Goal: Task Accomplishment & Management: Complete application form

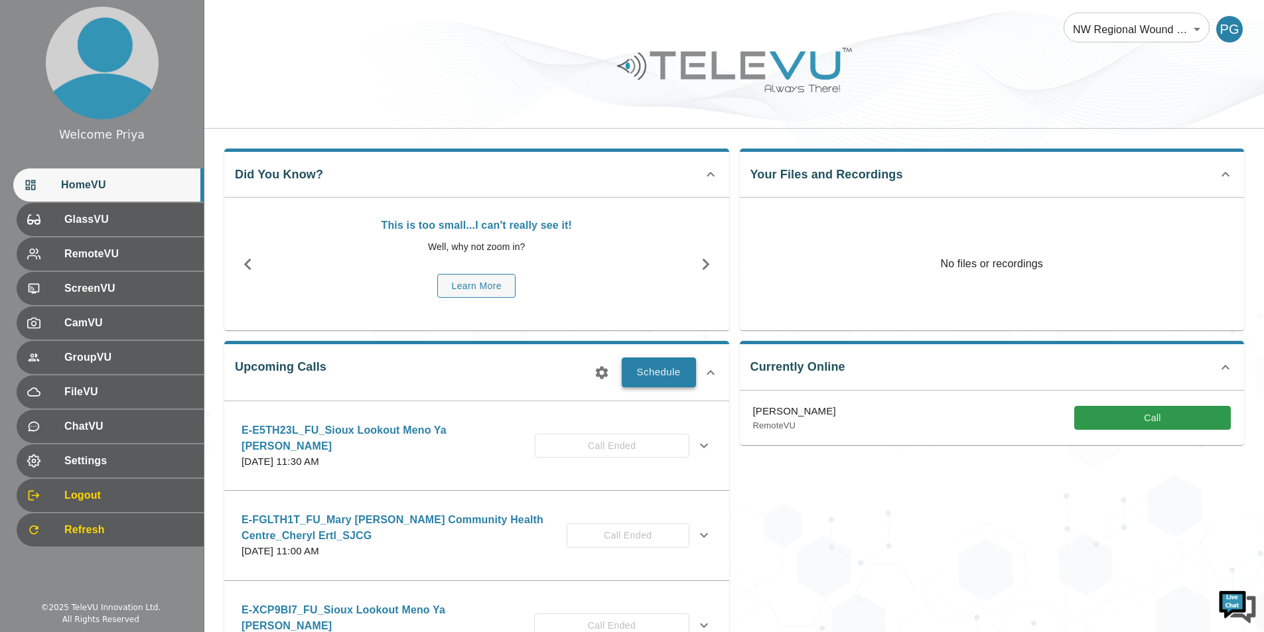
click at [667, 371] on button "Schedule" at bounding box center [659, 372] width 74 height 29
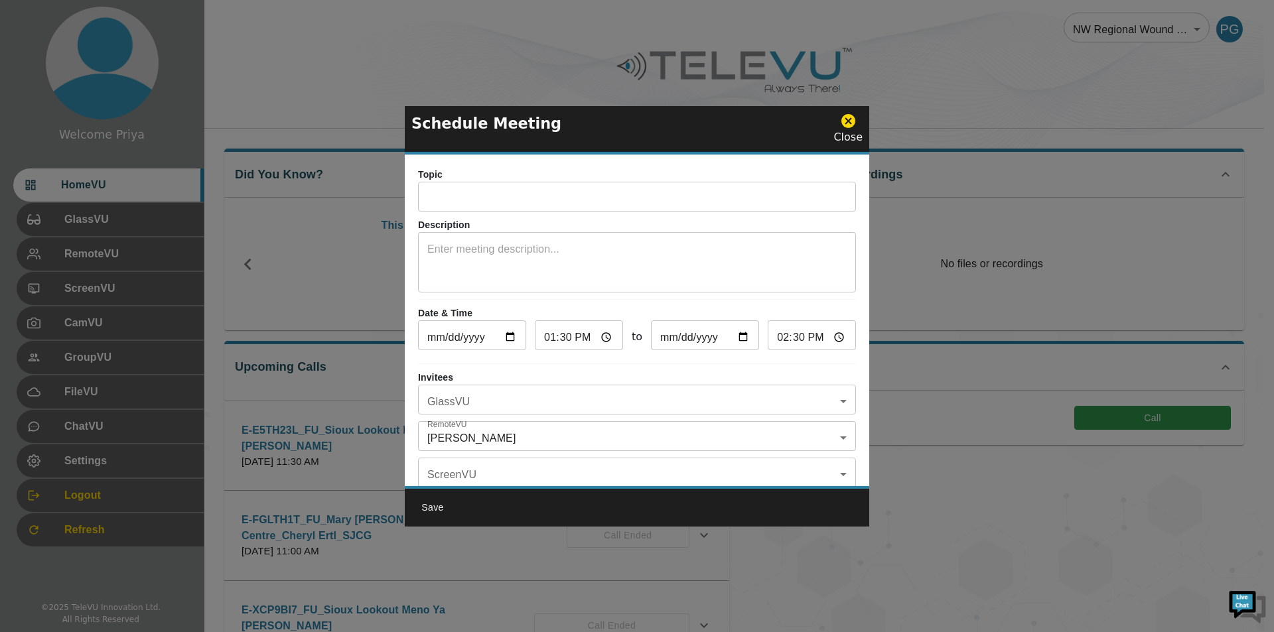
click at [492, 200] on input "text" at bounding box center [637, 198] width 438 height 27
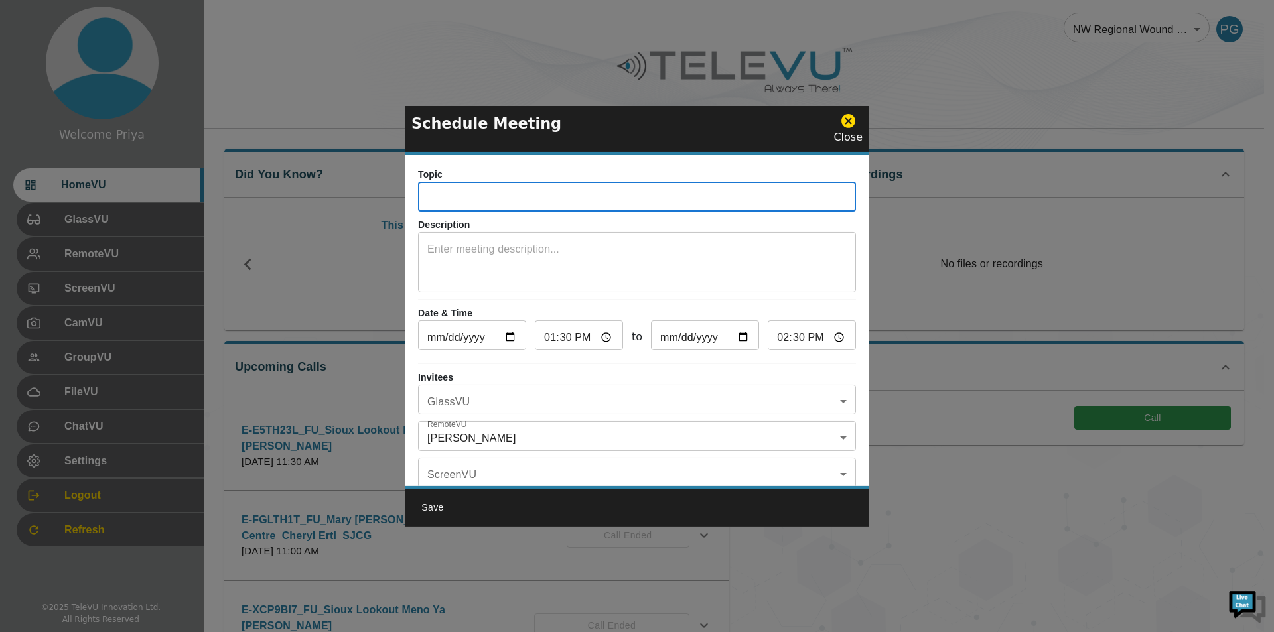
paste input "E-BPRKCJ4"
type input "E-BPRKCJ4_SiouxLookoutMenoYaWin_Judy_SJCG"
click at [703, 249] on textarea at bounding box center [636, 265] width 419 height 46
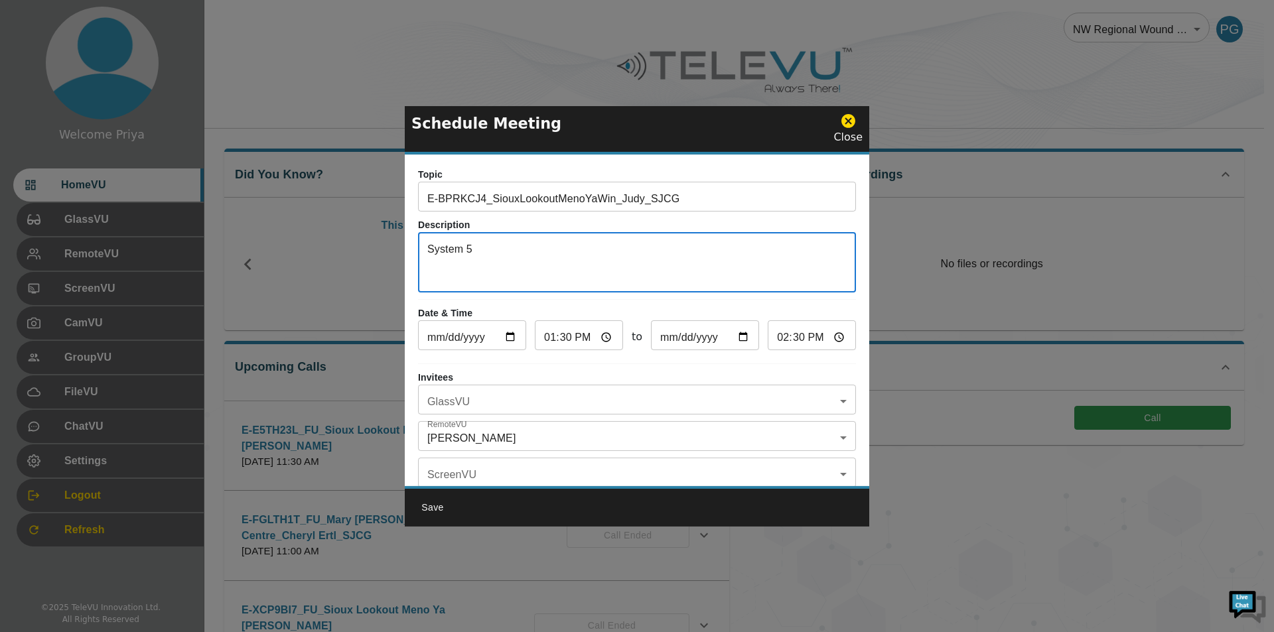
type textarea "System 5"
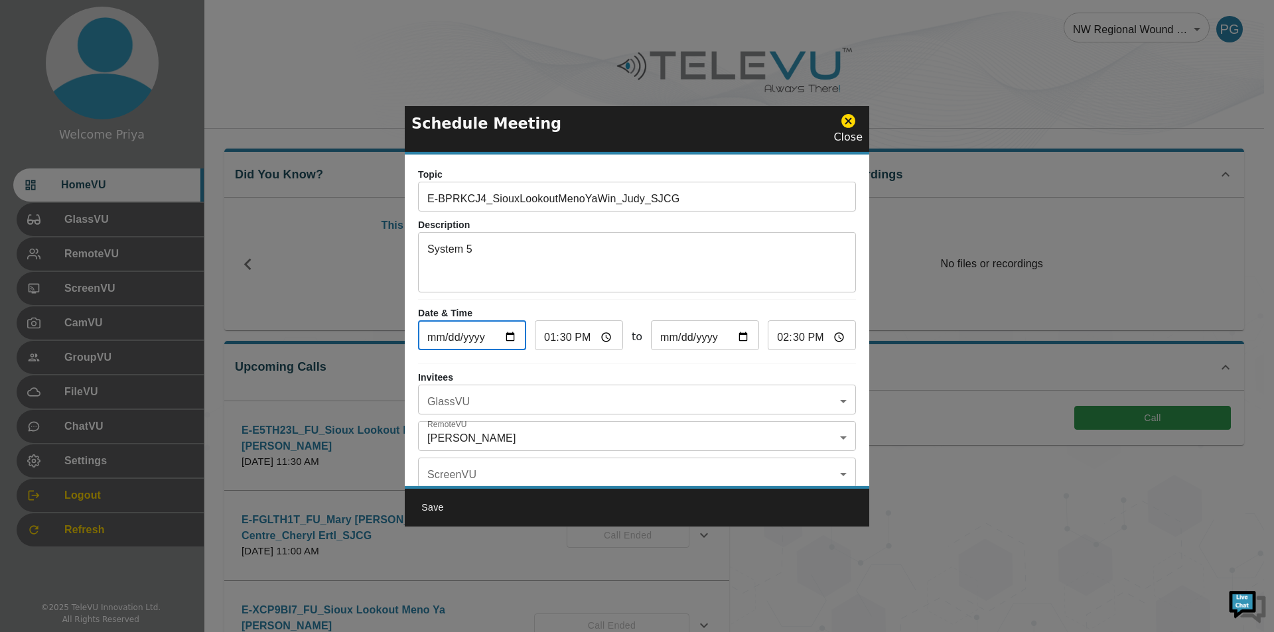
click at [510, 335] on input "[DATE]" at bounding box center [472, 337] width 108 height 27
type input "[DATE]"
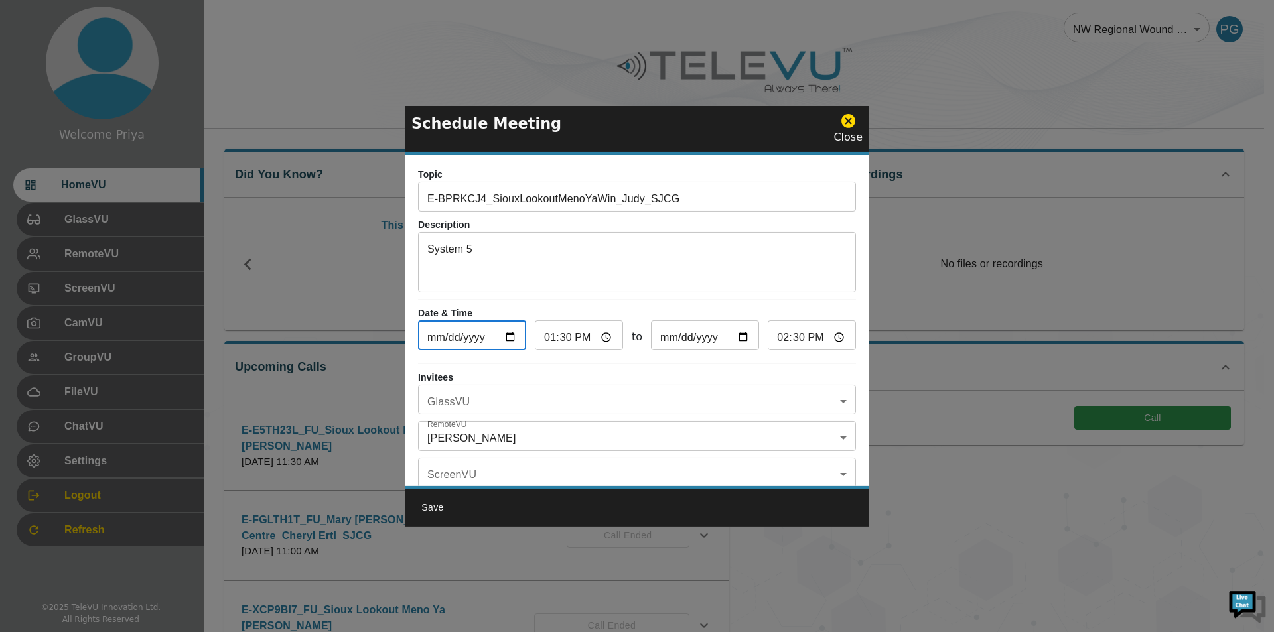
type input "[DATE]"
click at [606, 334] on input "13:30" at bounding box center [579, 337] width 88 height 27
type input "13:00"
type input "14:00"
type input "13:00"
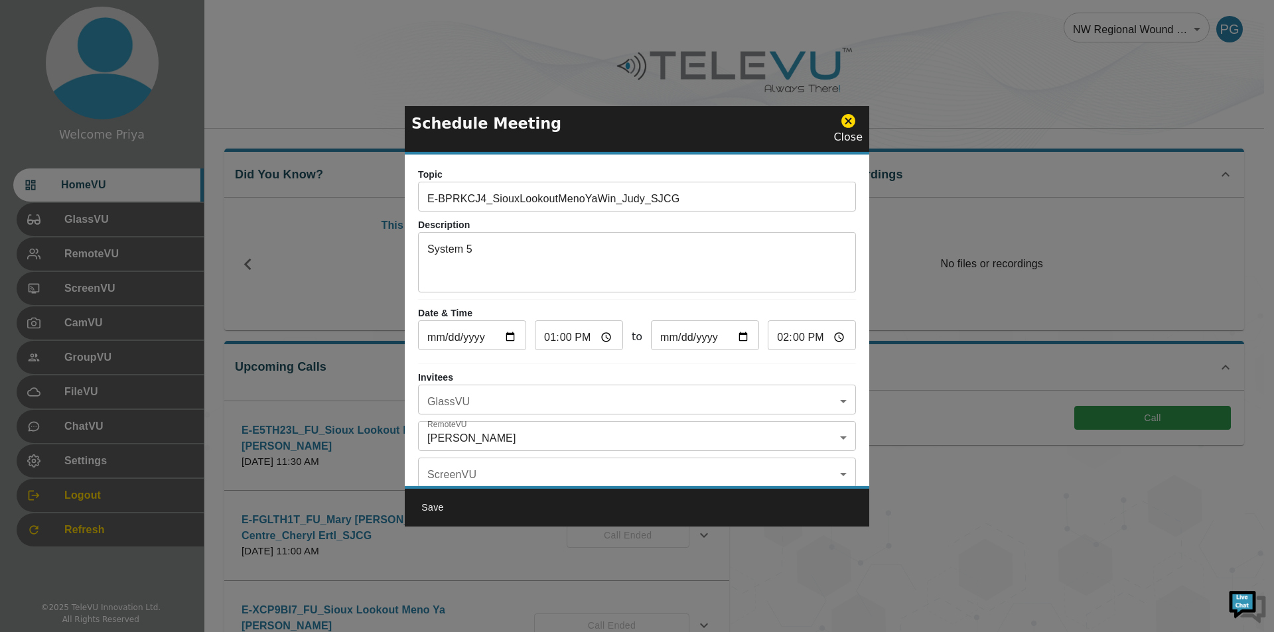
click at [723, 368] on div "Topic E-BPRKCJ4_SiouxLookoutMenoYaWin_Judy_SJCG ​ Description System 5 x ​ Date…" at bounding box center [637, 321] width 464 height 332
click at [551, 435] on body "Welcome Priya HomeVU GlassVU RemoteVU ScreenVU CamVU GroupVU FileVU ChatVU Sett…" at bounding box center [637, 431] width 1274 height 862
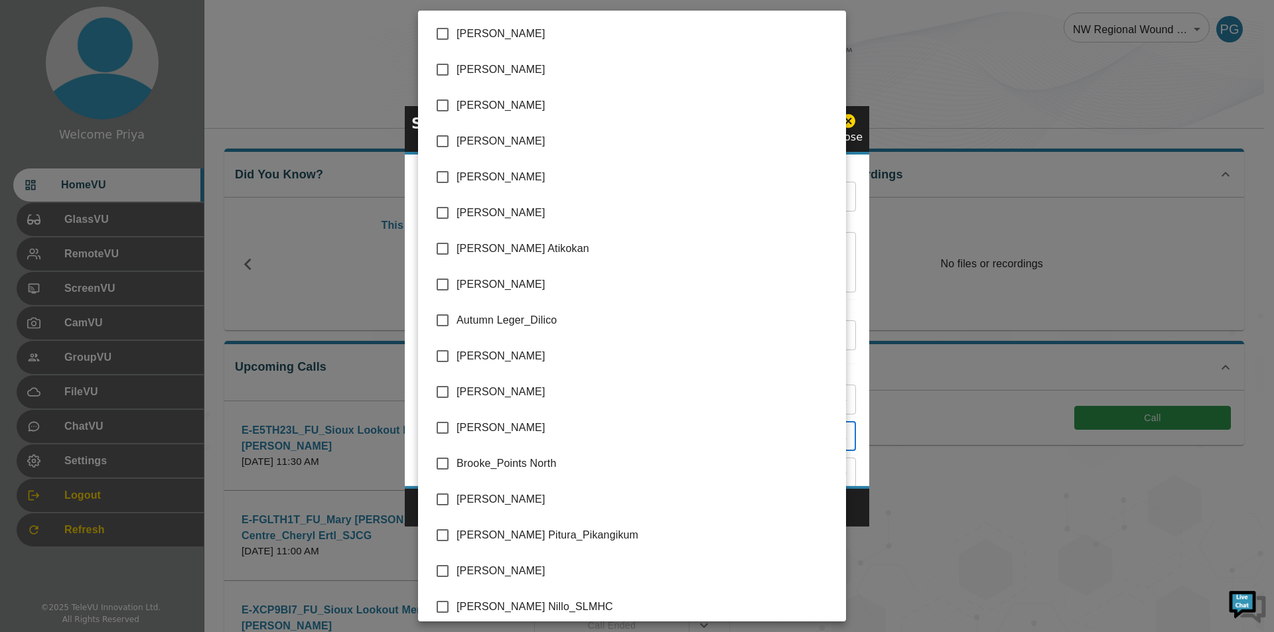
scroll to position [2620, 0]
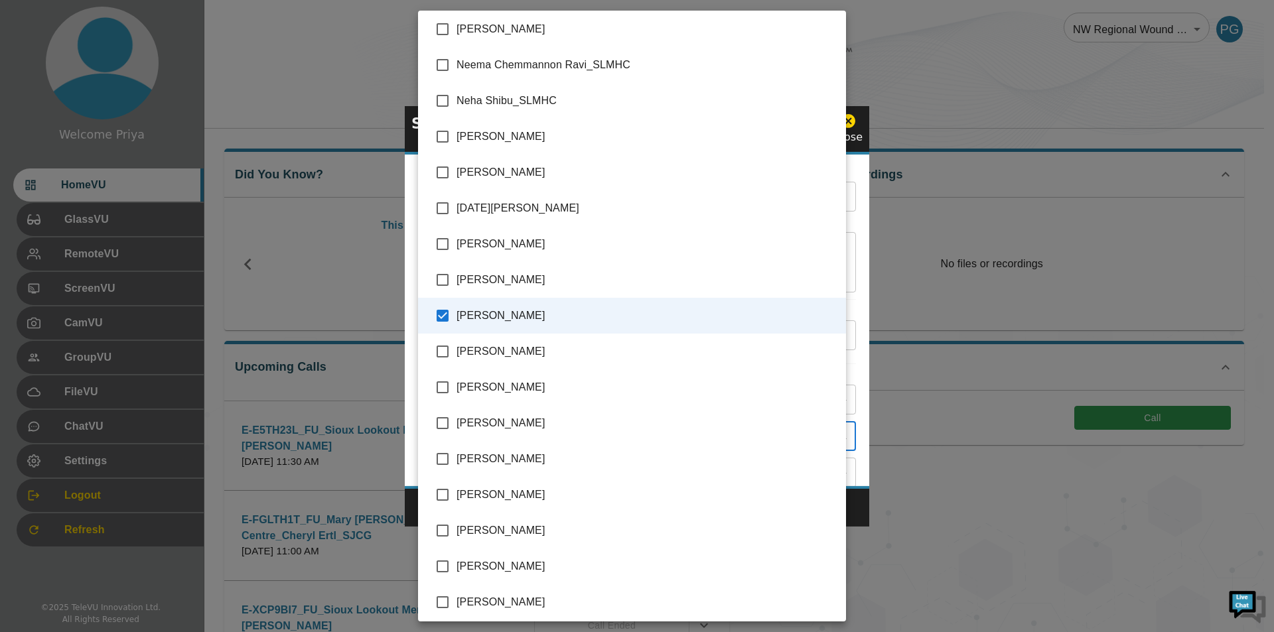
click at [441, 314] on input "checkbox" at bounding box center [443, 316] width 28 height 28
checkbox input "false"
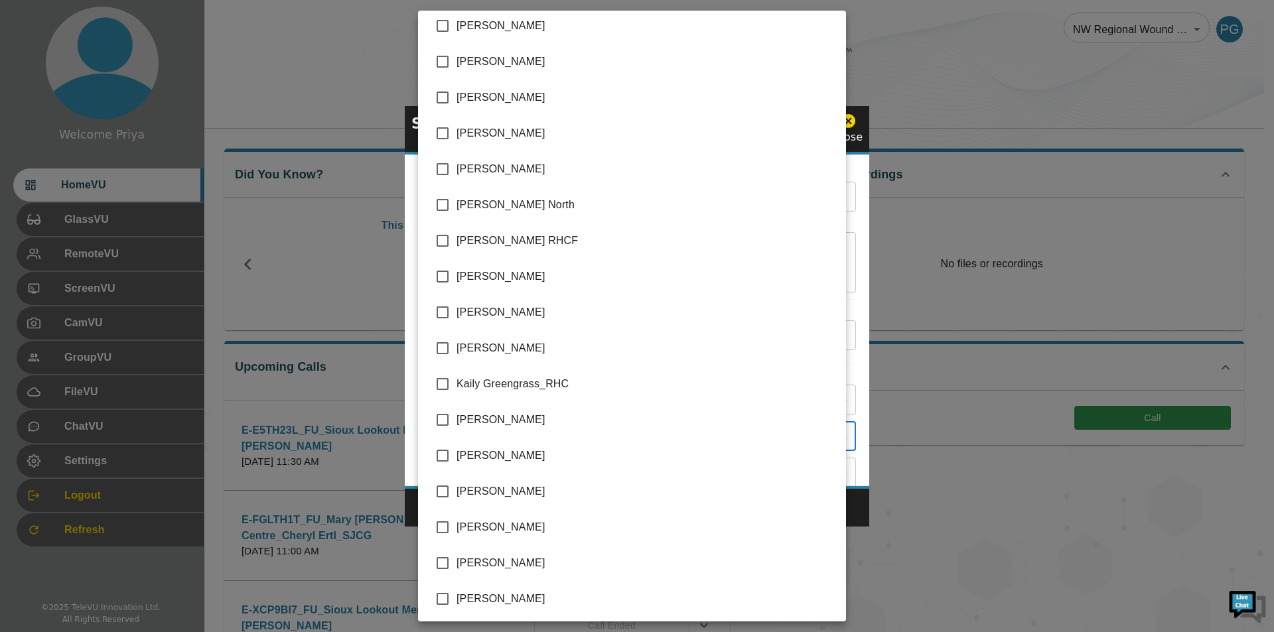
scroll to position [1460, 0]
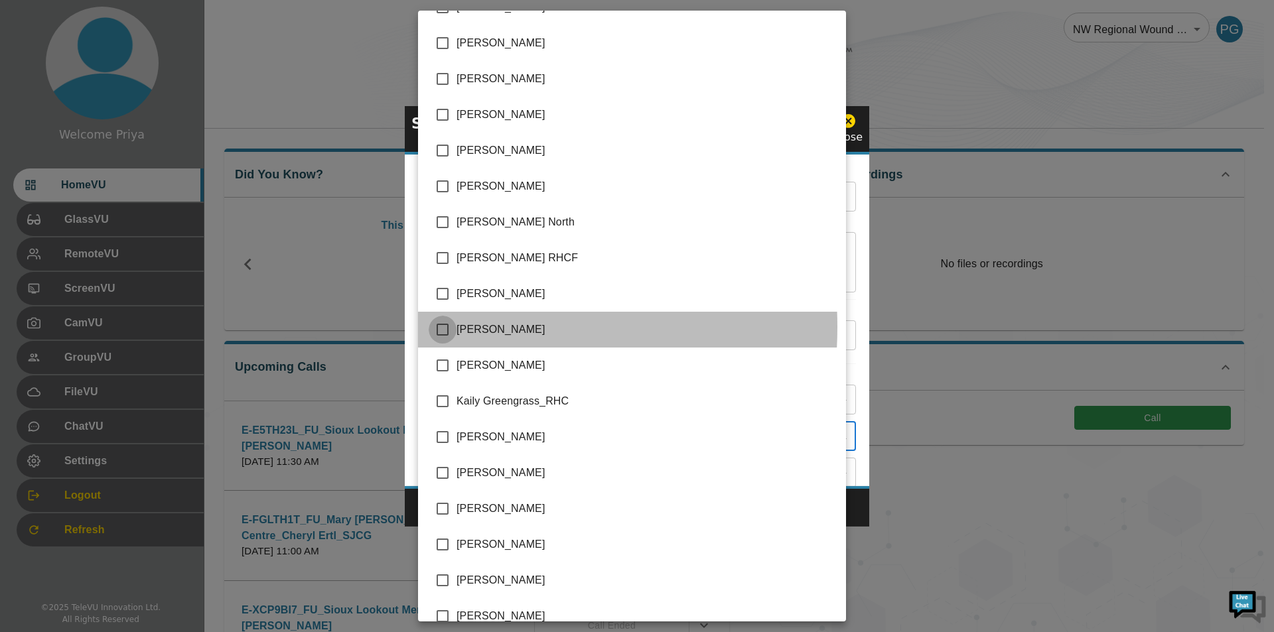
click at [439, 327] on input "checkbox" at bounding box center [443, 330] width 28 height 28
checkbox input "true"
type input "[PERSON_NAME]"
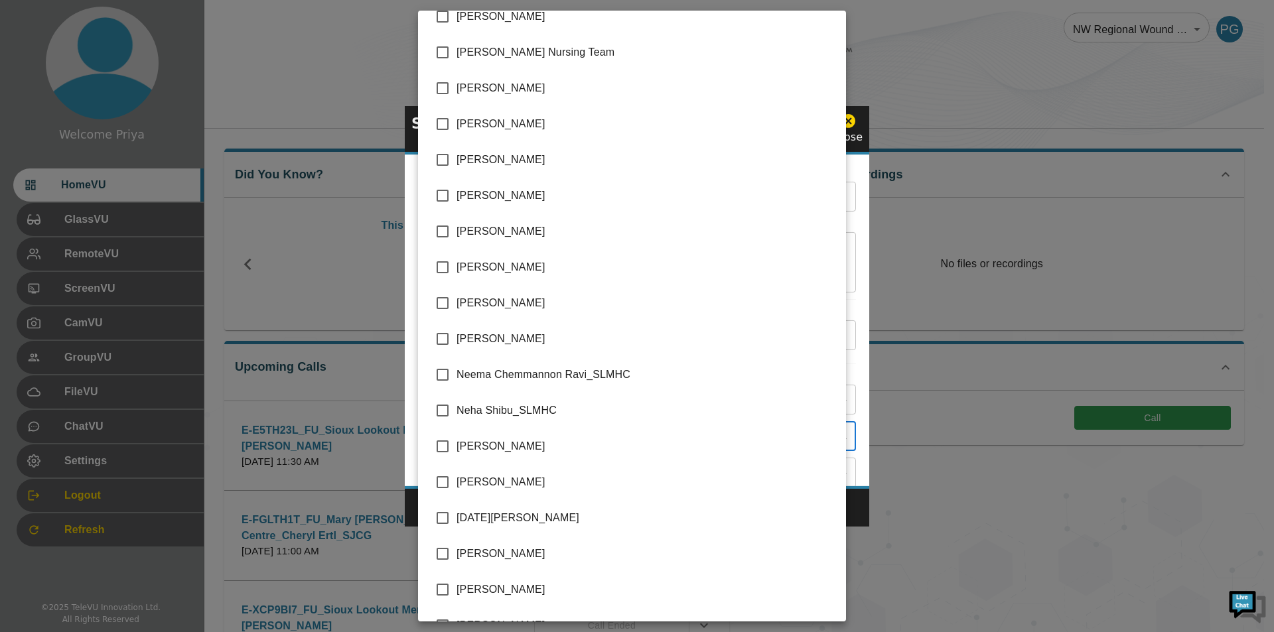
scroll to position [2389, 0]
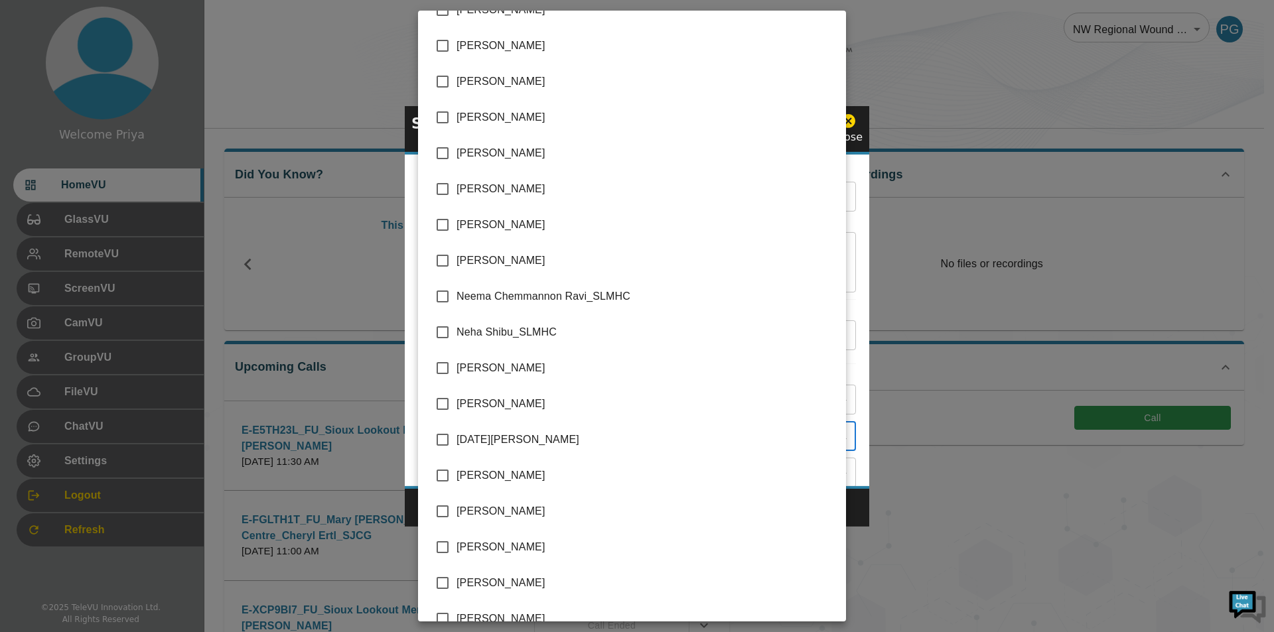
click at [439, 399] on input "checkbox" at bounding box center [443, 404] width 28 height 28
checkbox input "true"
type input "[PERSON_NAME],[PERSON_NAME]"
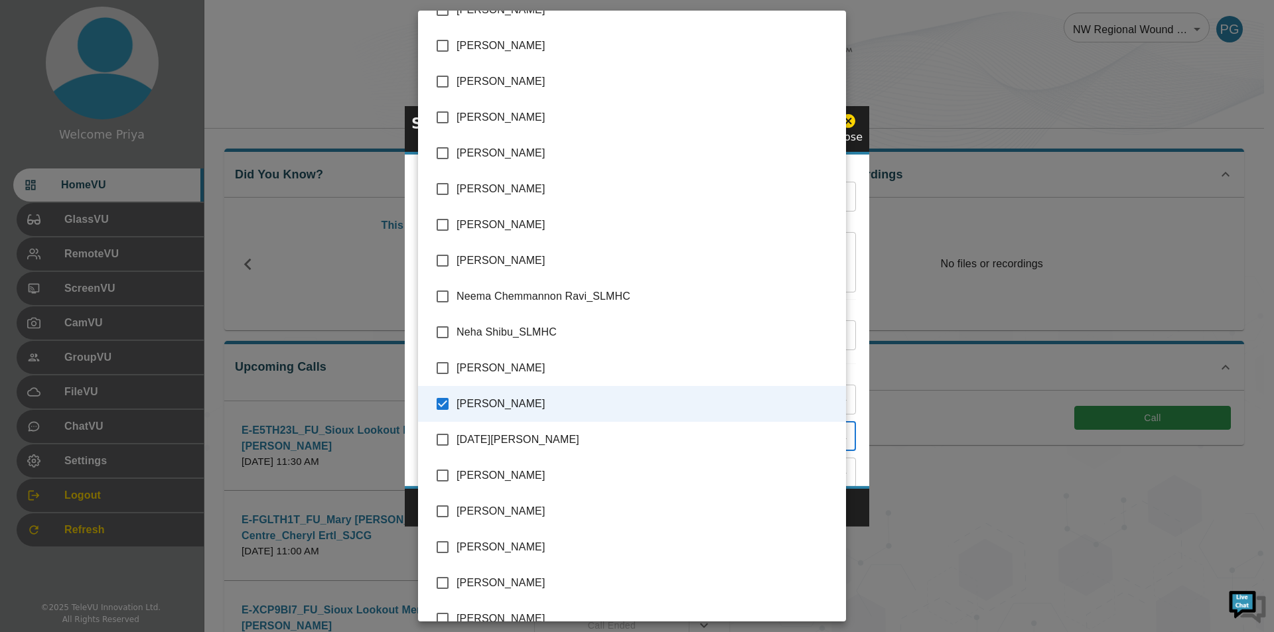
click at [855, 336] on div at bounding box center [637, 316] width 1274 height 632
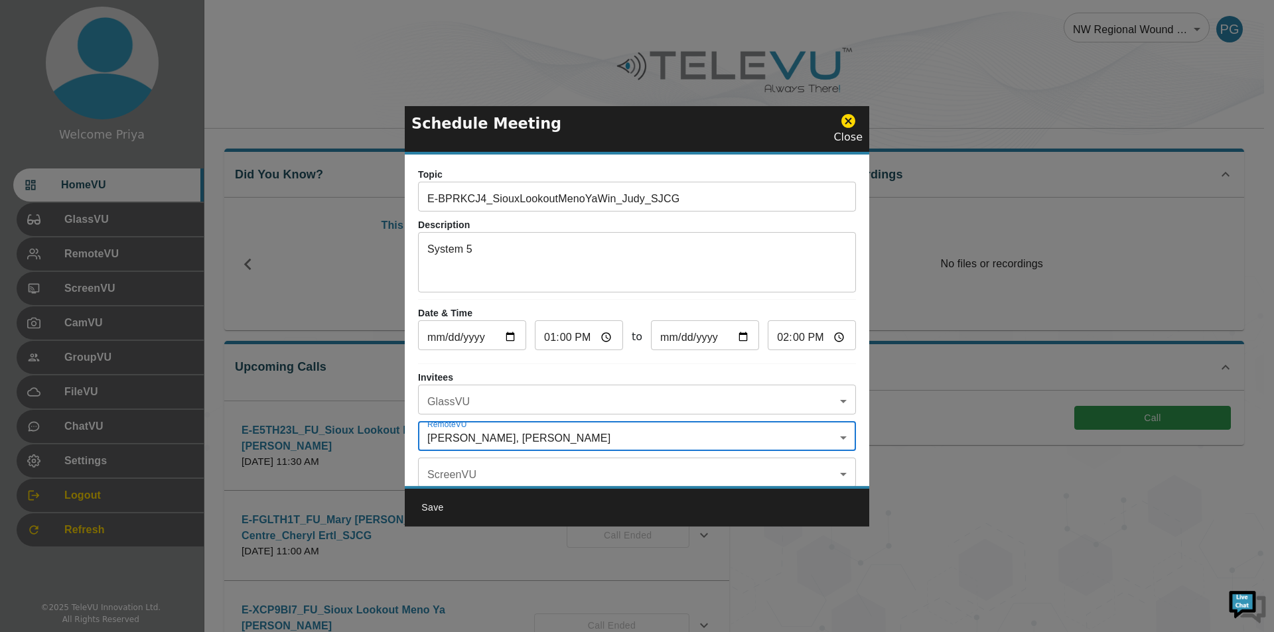
click at [485, 395] on body "Welcome Priya HomeVU GlassVU RemoteVU ScreenVU CamVU GroupVU FileVU ChatVU Sett…" at bounding box center [637, 431] width 1274 height 862
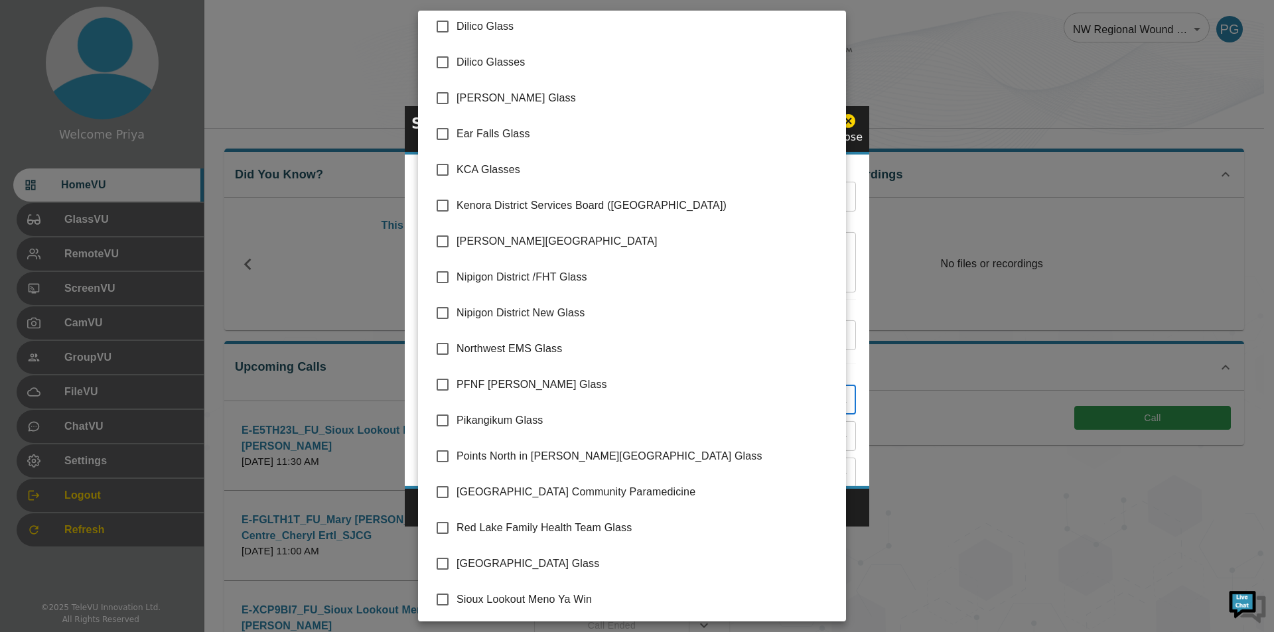
scroll to position [188, 0]
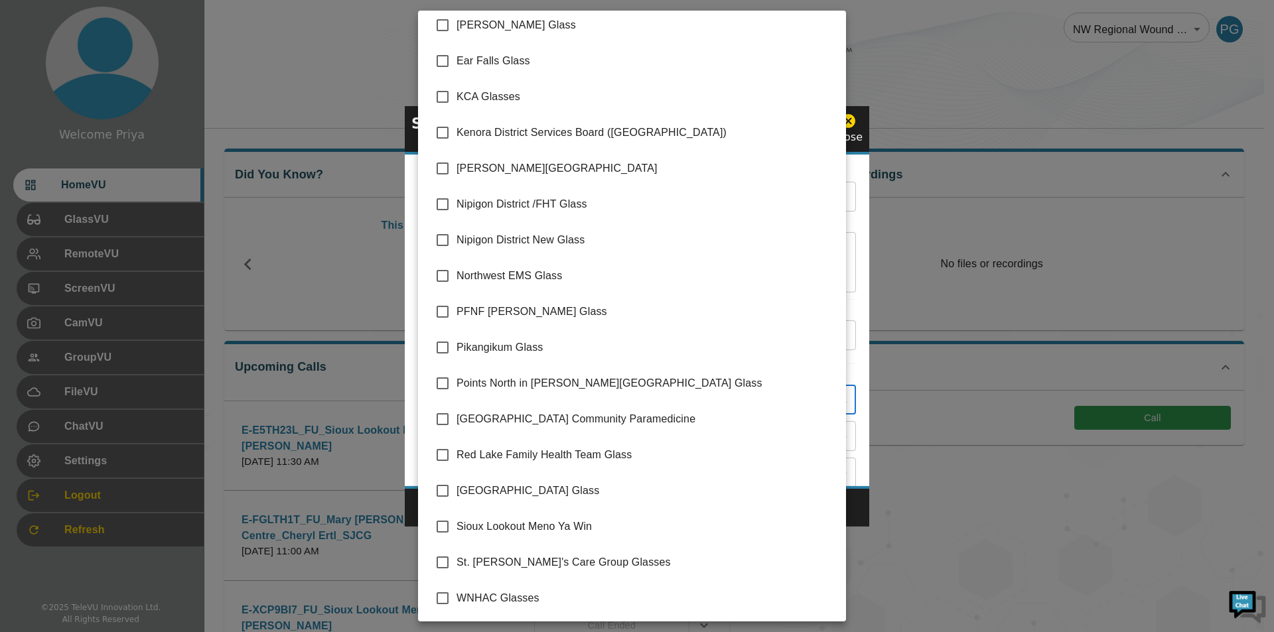
click at [438, 525] on input "checkbox" at bounding box center [443, 527] width 28 height 28
checkbox input "true"
type input "Sioux Lookout Meno Ya Win"
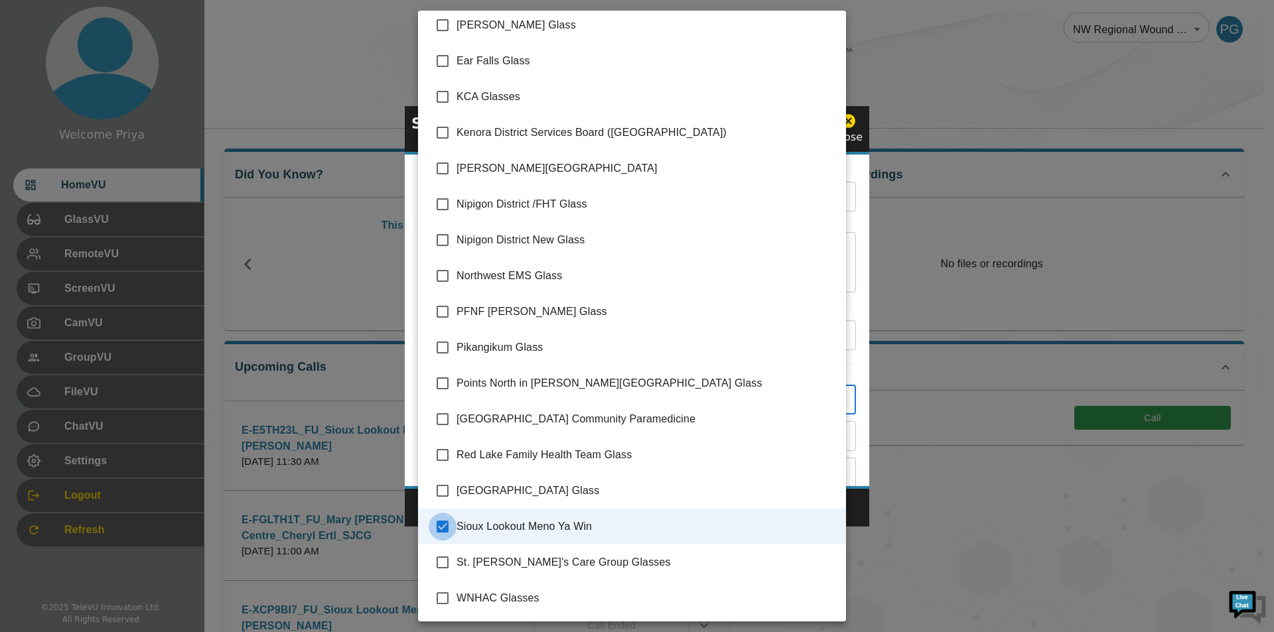
click at [438, 525] on input "checkbox" at bounding box center [443, 527] width 28 height 28
checkbox input "false"
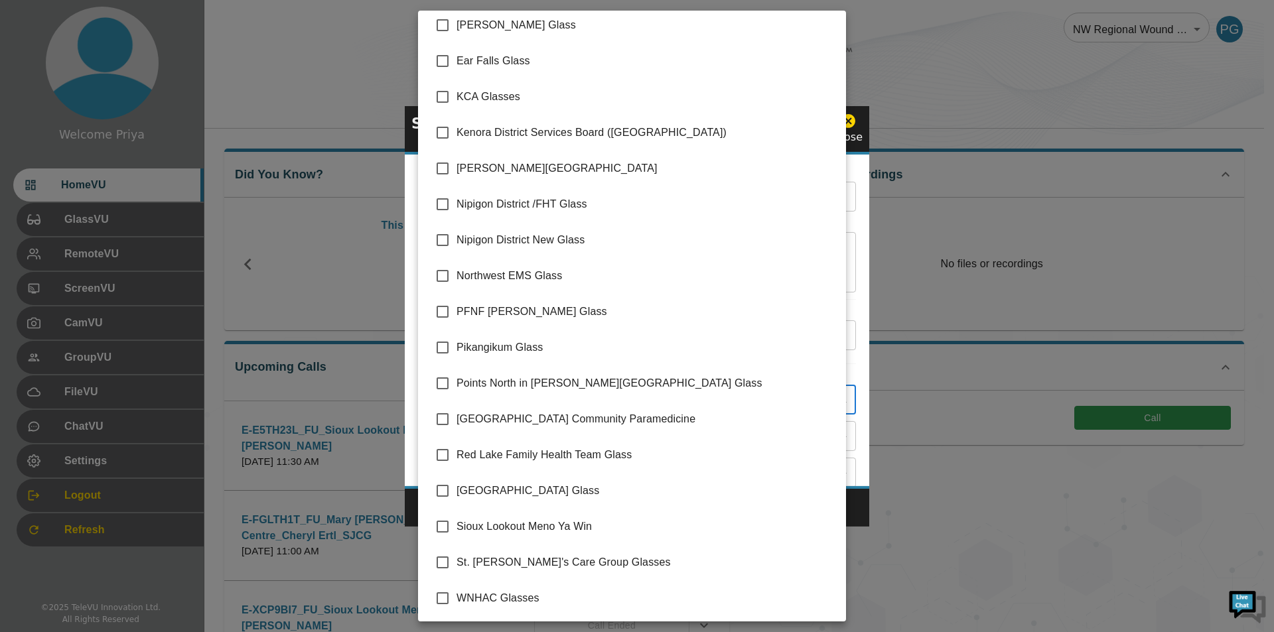
click at [436, 527] on input "checkbox" at bounding box center [443, 527] width 28 height 28
checkbox input "true"
type input "Sioux Lookout Meno Ya Win"
click at [437, 527] on input "checkbox" at bounding box center [443, 527] width 28 height 28
checkbox input "false"
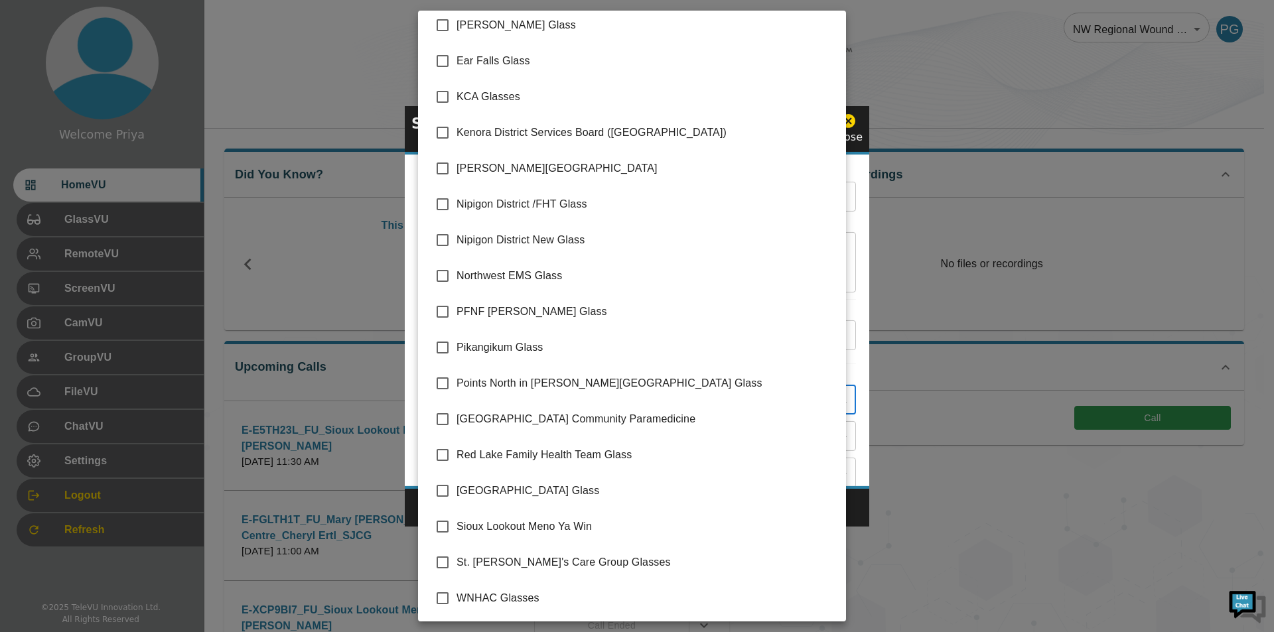
click at [849, 361] on div at bounding box center [637, 316] width 1274 height 632
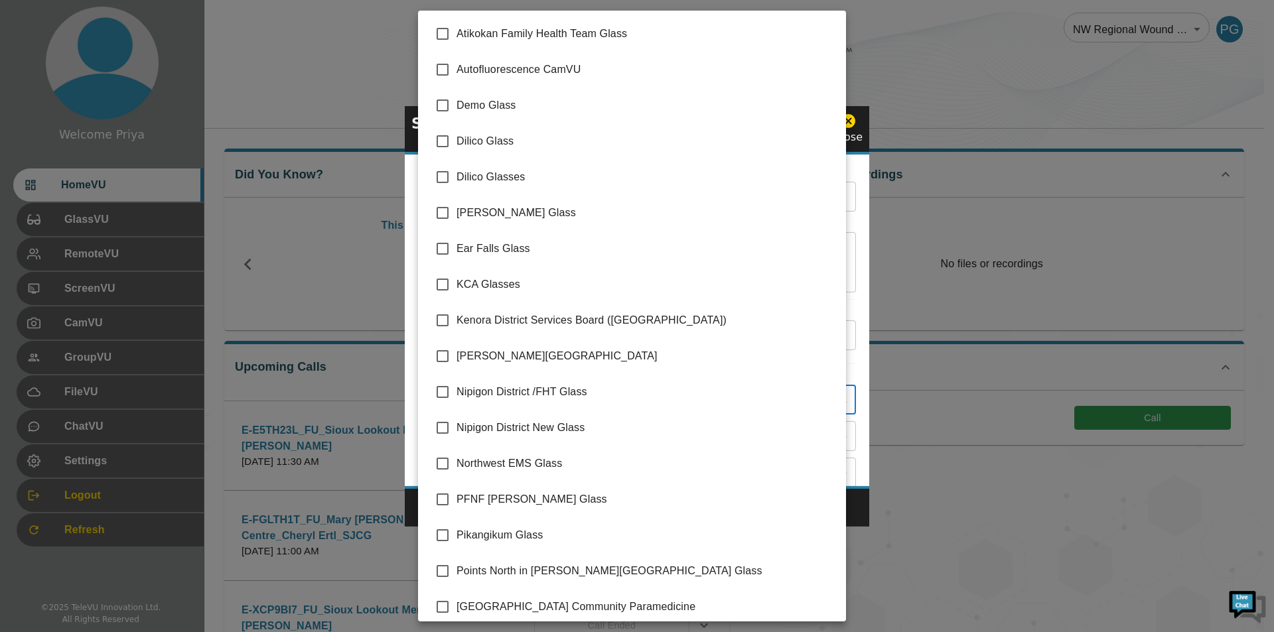
click at [517, 400] on body "Welcome Priya HomeVU GlassVU RemoteVU ScreenVU CamVU GroupVU FileVU ChatVU Sett…" at bounding box center [637, 431] width 1274 height 862
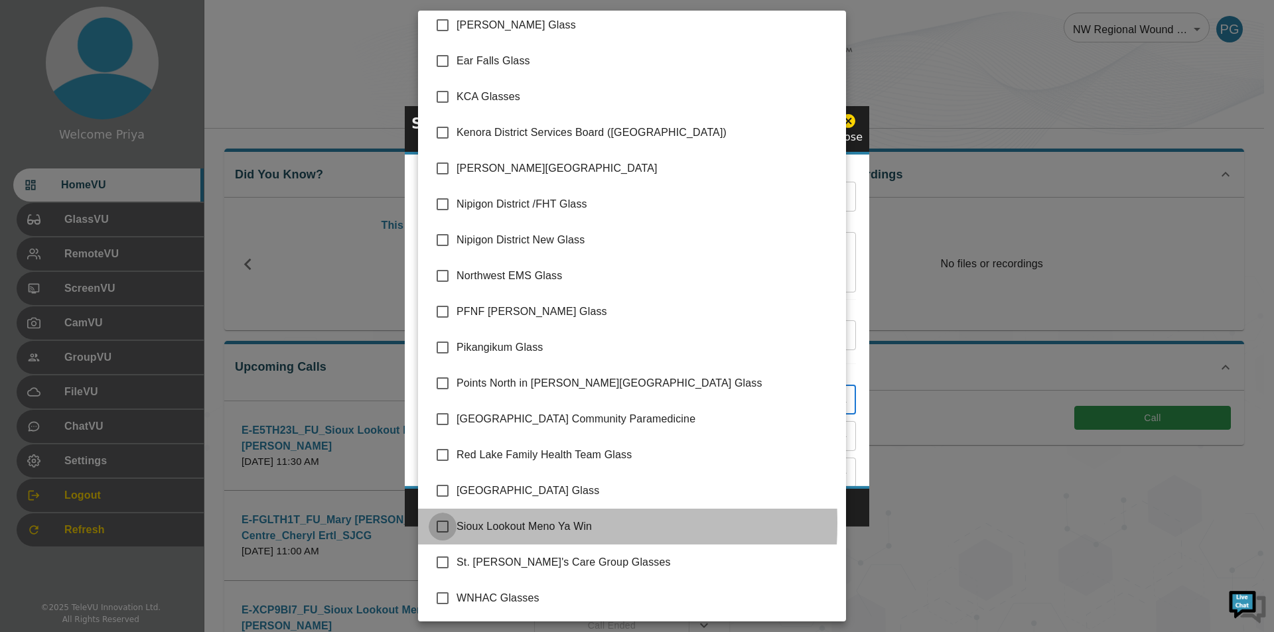
click at [442, 524] on input "checkbox" at bounding box center [443, 527] width 28 height 28
checkbox input "true"
type input "Sioux Lookout Meno Ya Win"
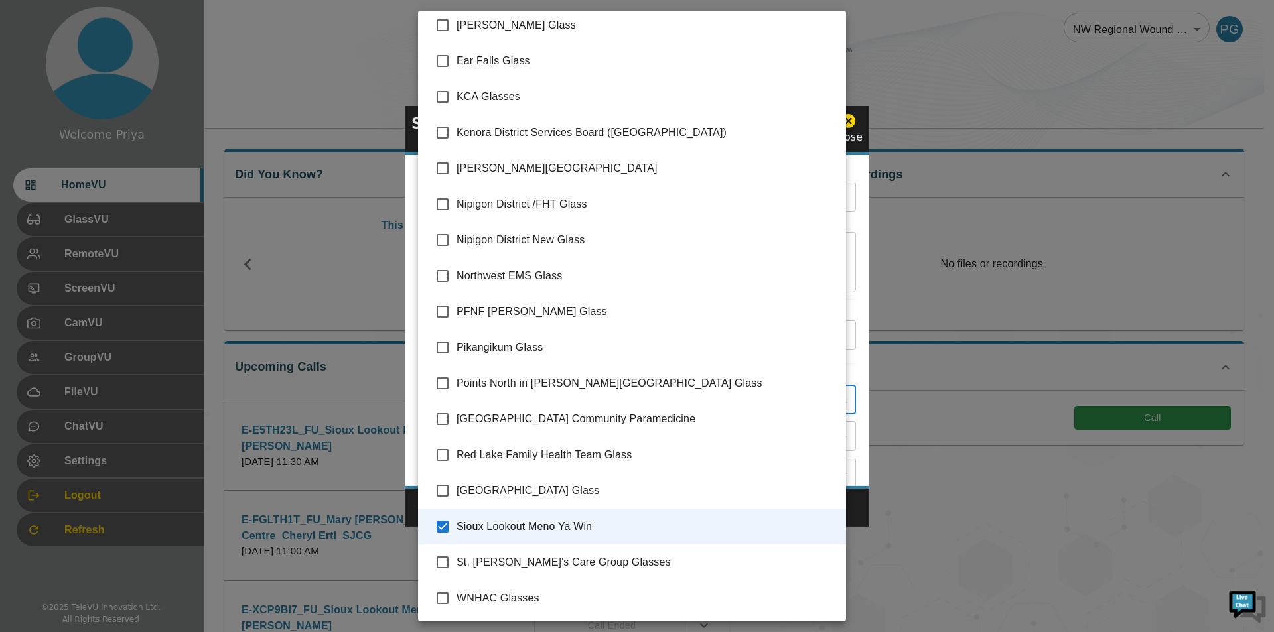
click at [853, 340] on div at bounding box center [637, 316] width 1274 height 632
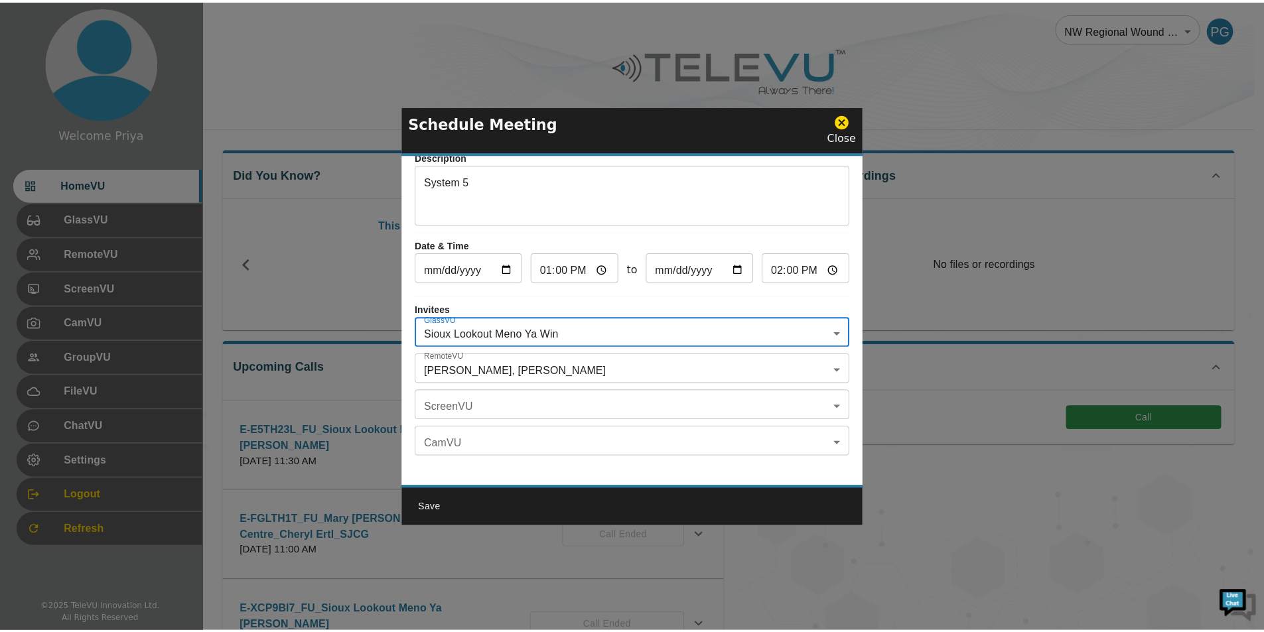
scroll to position [78, 0]
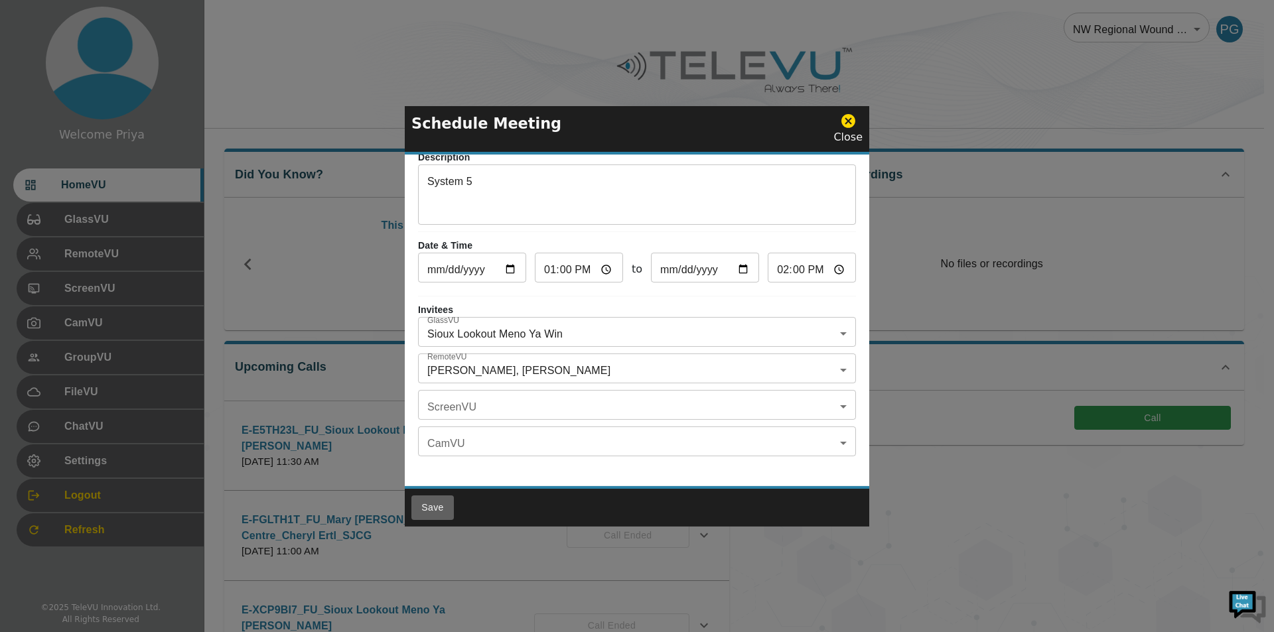
click at [435, 506] on button "Save" at bounding box center [432, 508] width 42 height 25
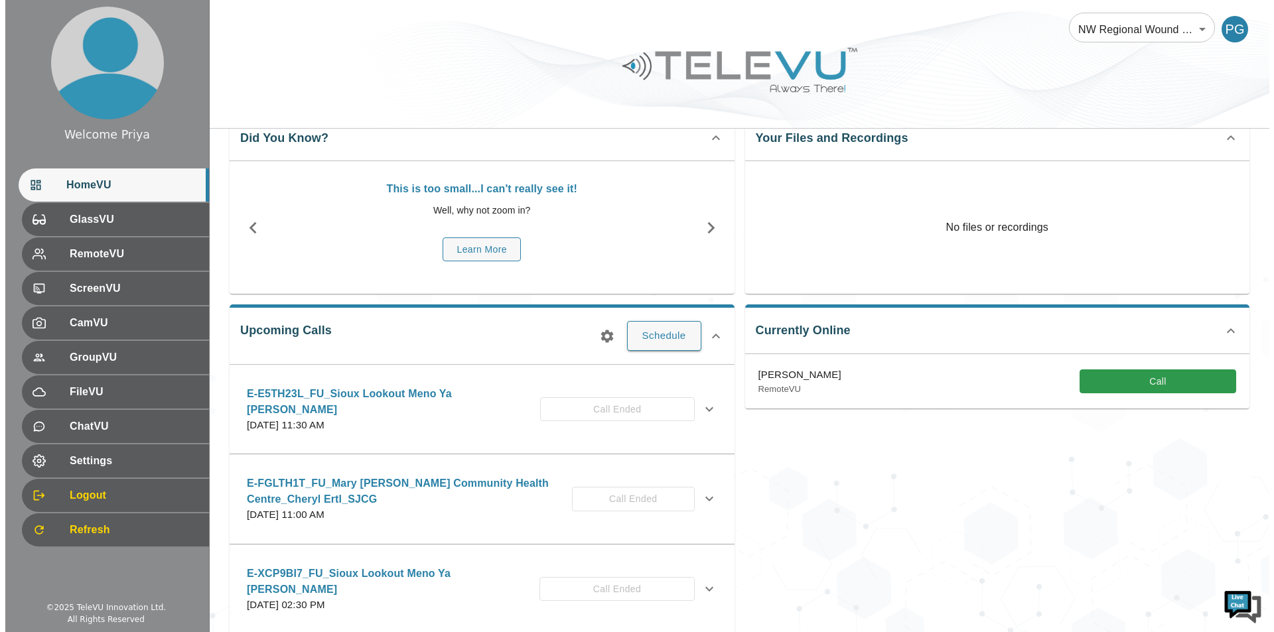
scroll to position [66, 0]
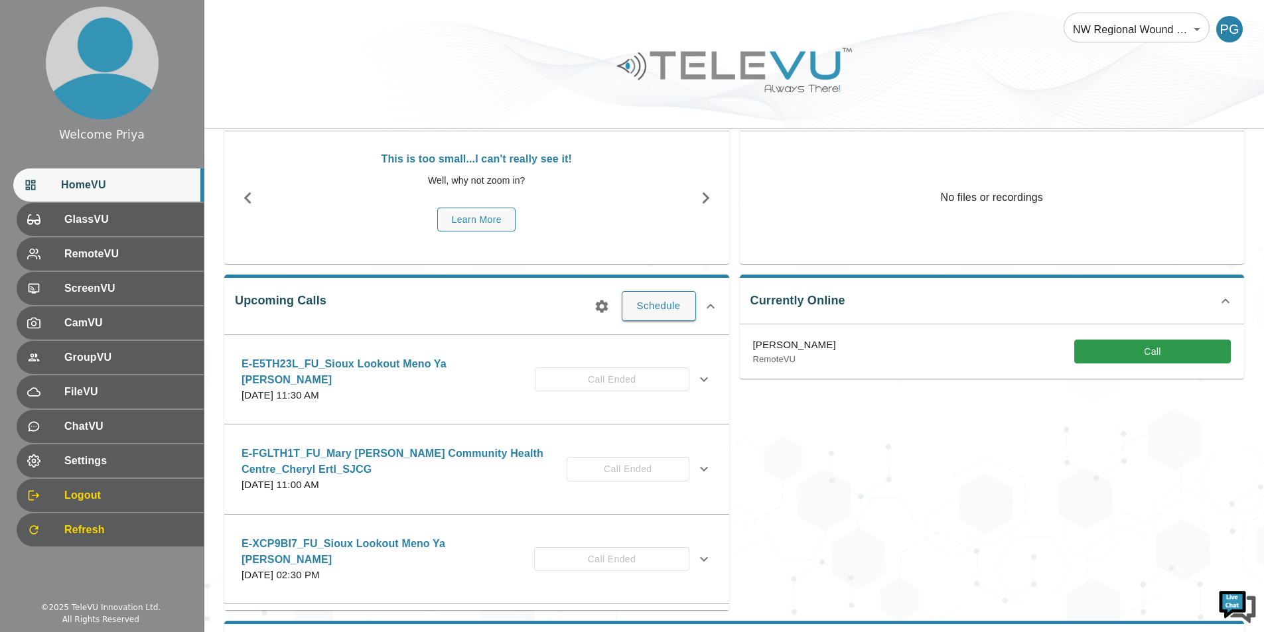
click at [600, 307] on icon "button" at bounding box center [602, 307] width 16 height 16
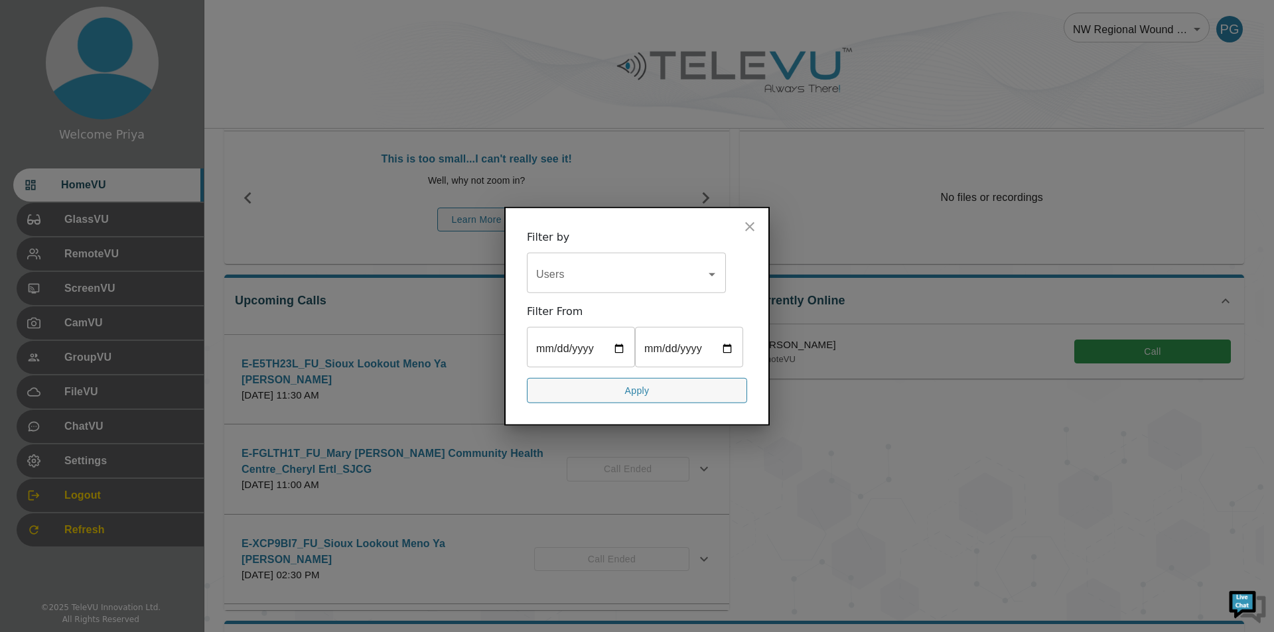
click at [563, 271] on input "Users" at bounding box center [616, 273] width 167 height 25
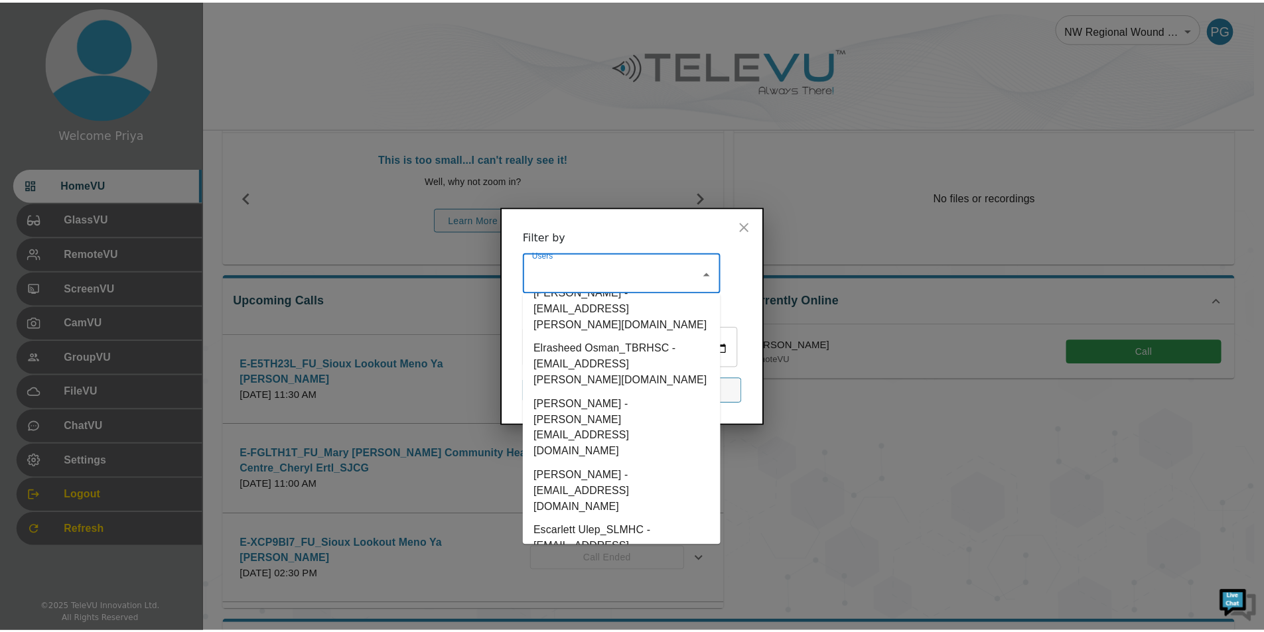
scroll to position [1858, 0]
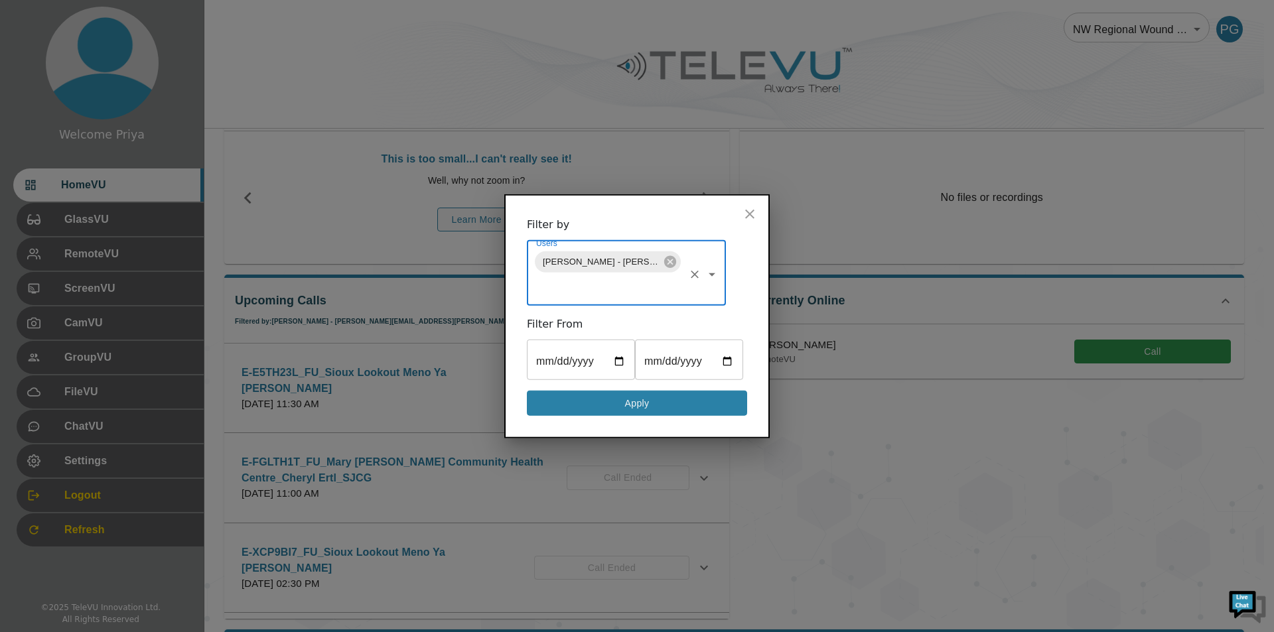
click at [605, 405] on button "Apply" at bounding box center [637, 403] width 220 height 26
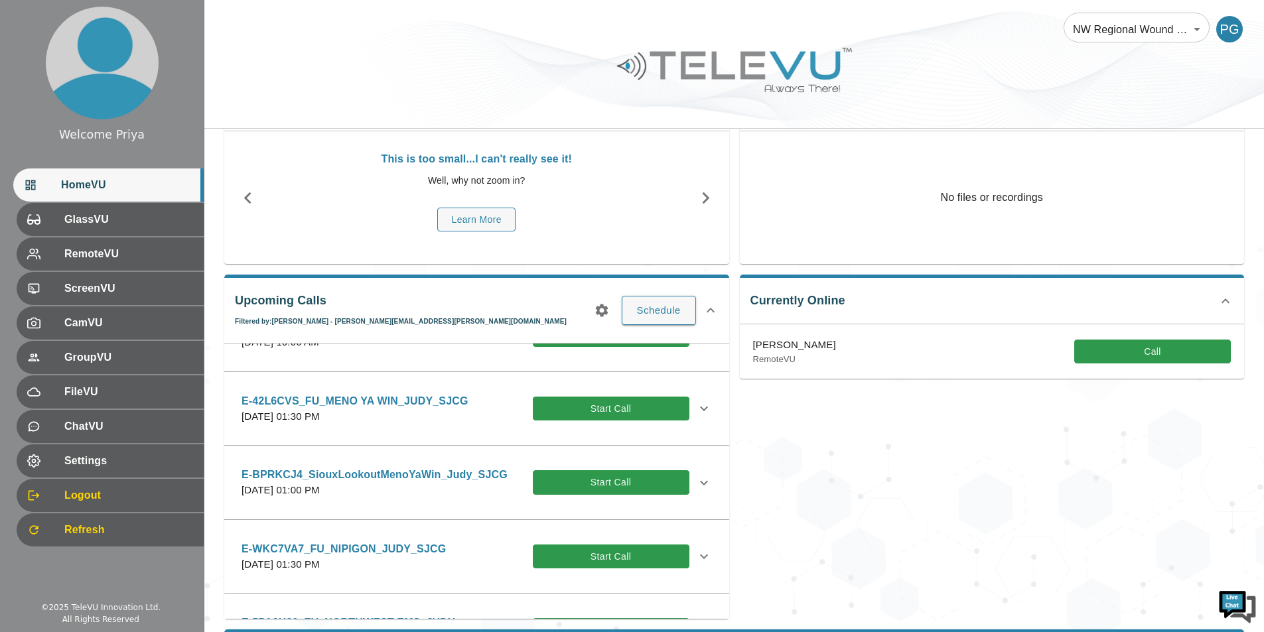
scroll to position [133, 0]
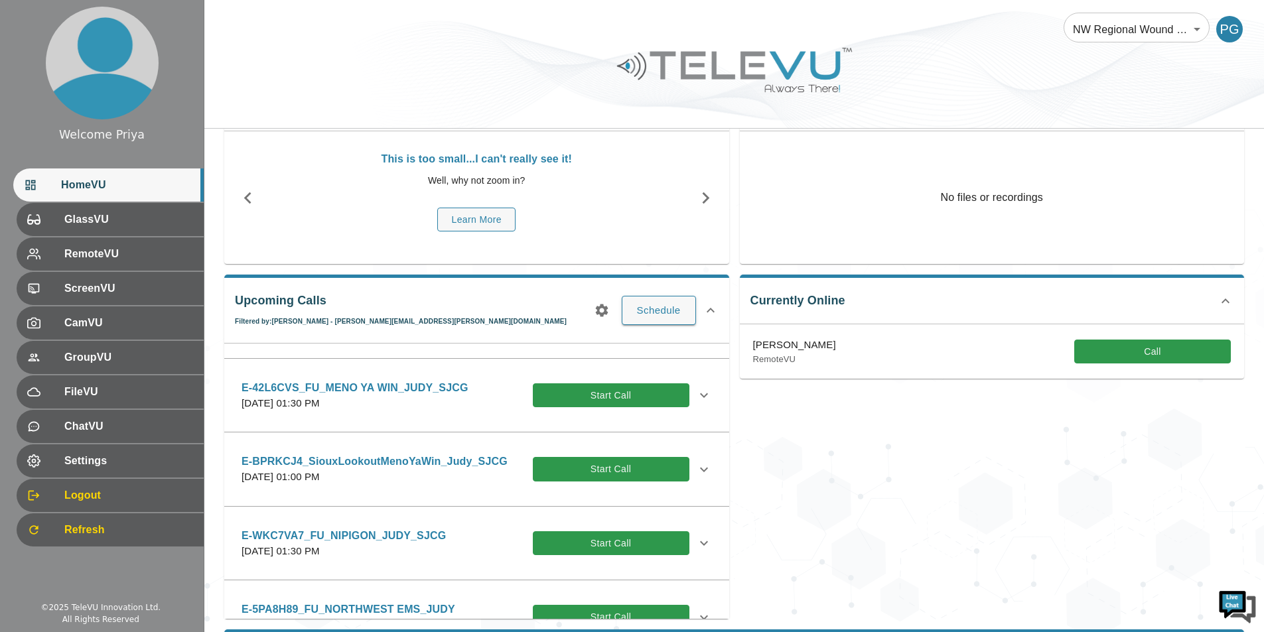
click at [696, 470] on icon at bounding box center [704, 470] width 16 height 16
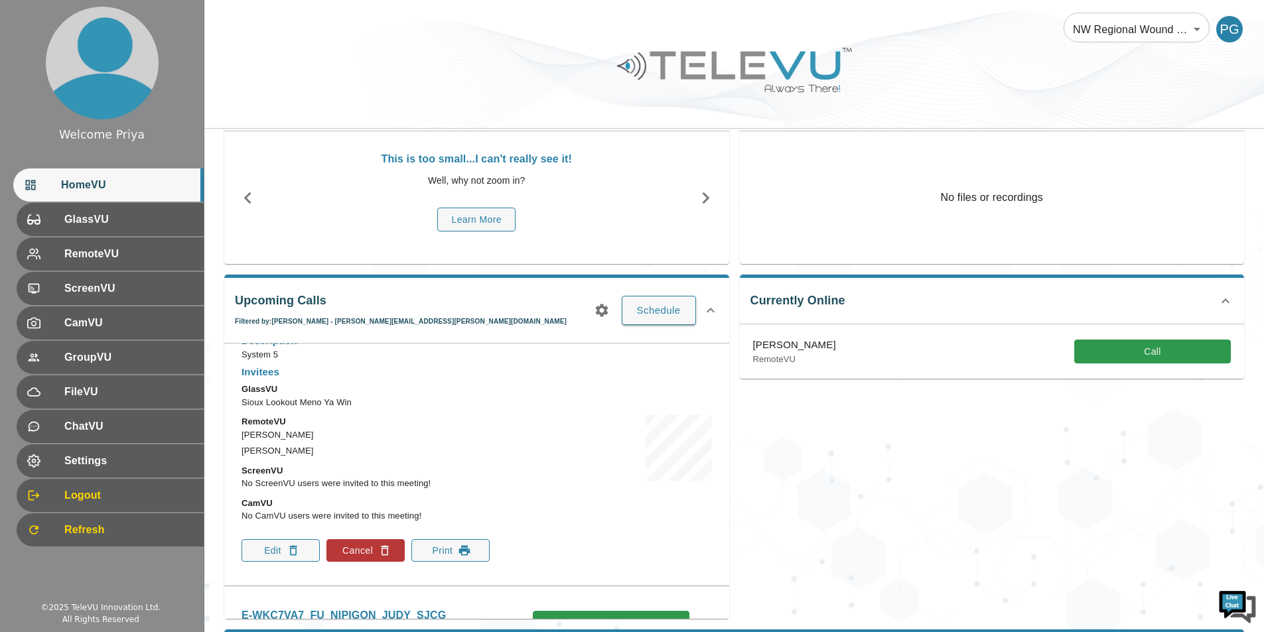
scroll to position [332, 0]
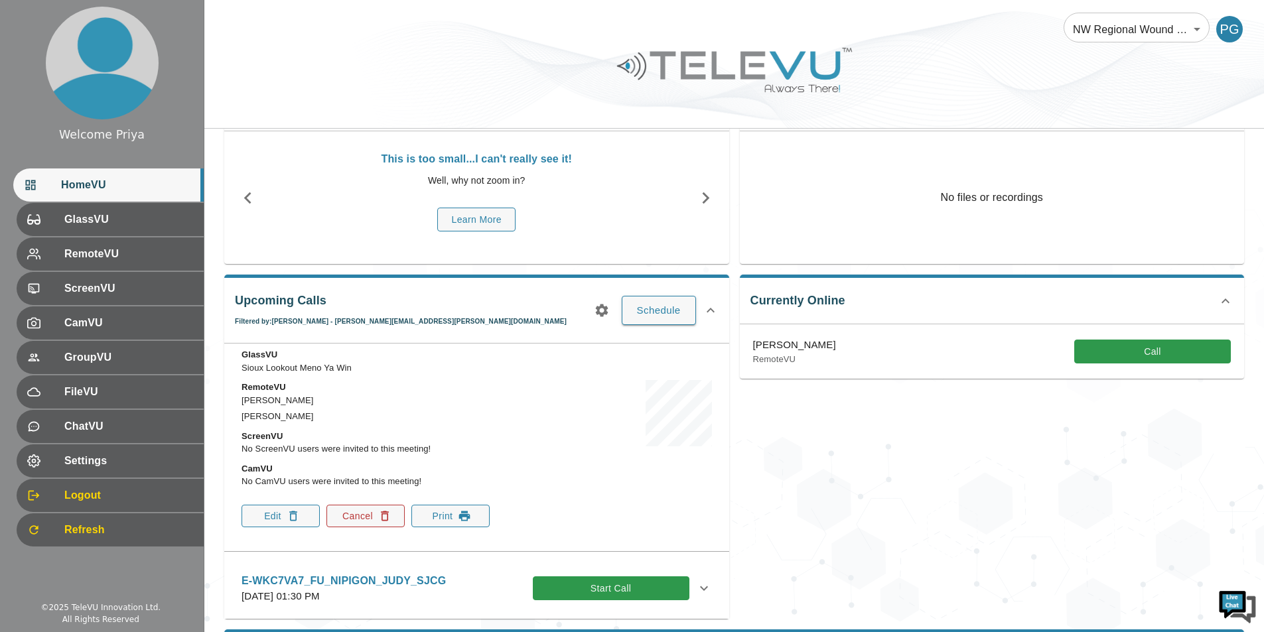
click at [375, 514] on button "Cancel" at bounding box center [365, 516] width 78 height 23
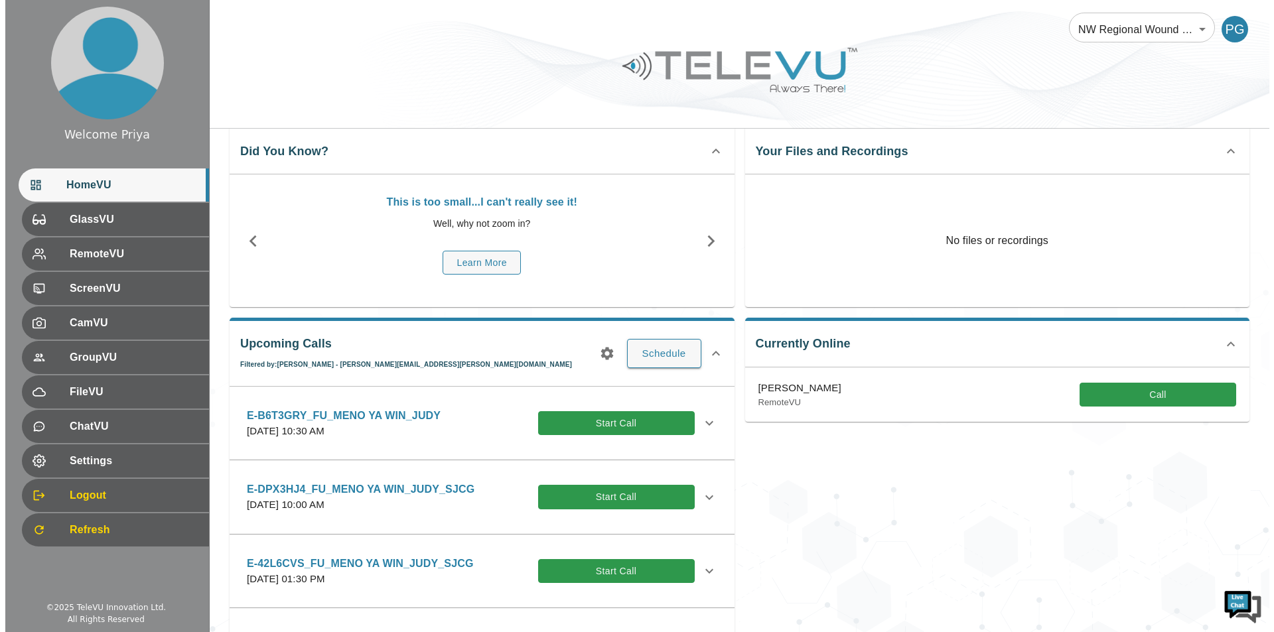
scroll to position [0, 0]
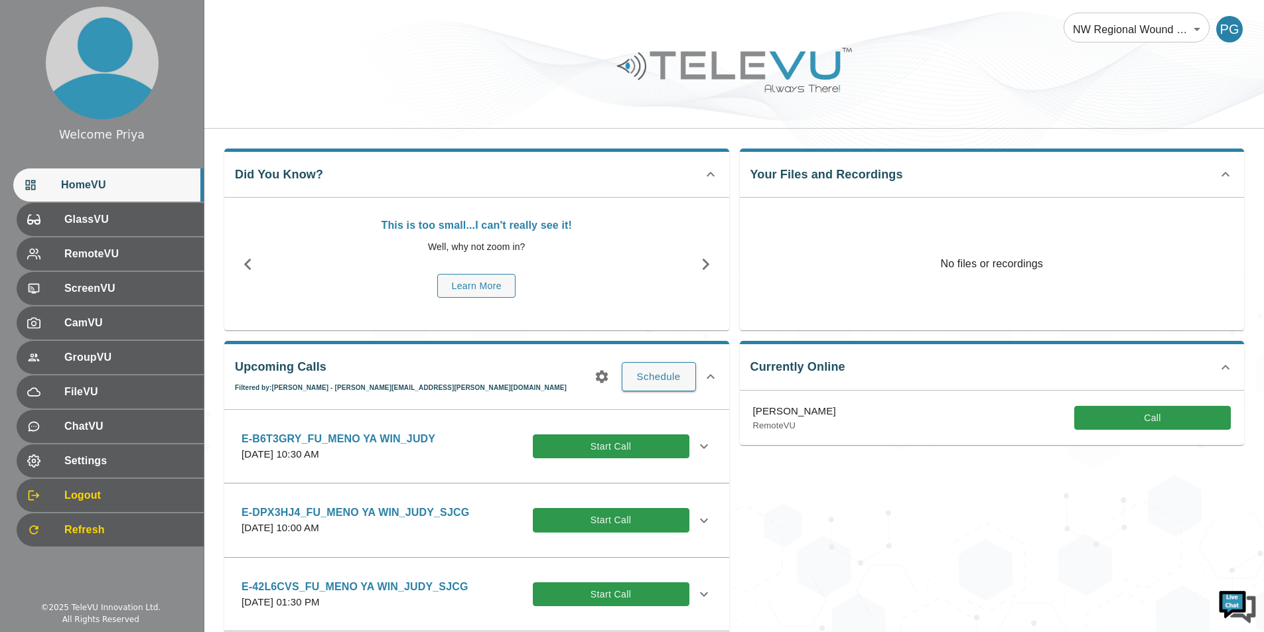
click at [601, 384] on icon "button" at bounding box center [602, 377] width 16 height 16
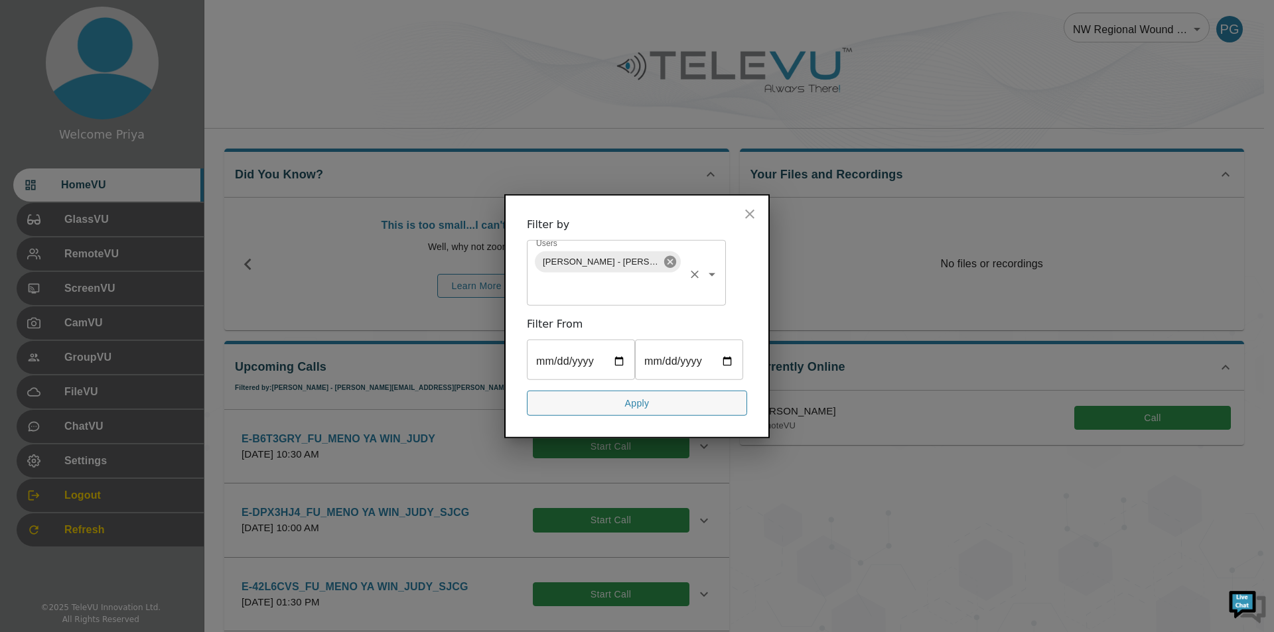
click at [672, 258] on icon at bounding box center [670, 261] width 12 height 12
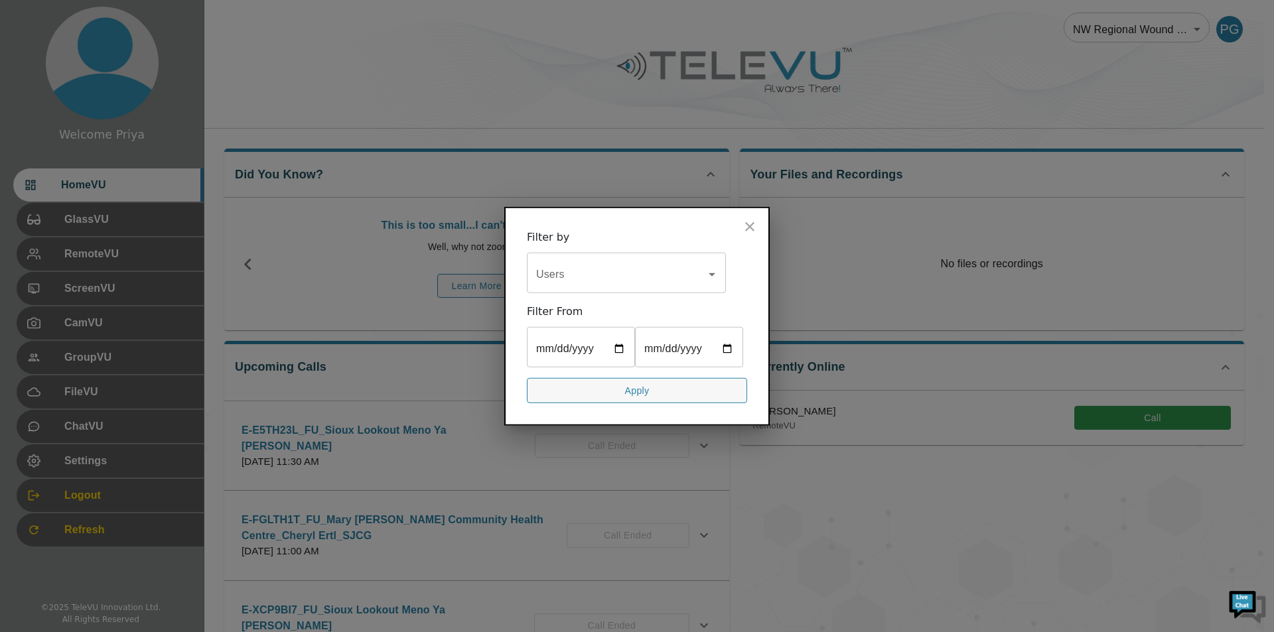
click at [752, 225] on icon "close" at bounding box center [750, 226] width 16 height 16
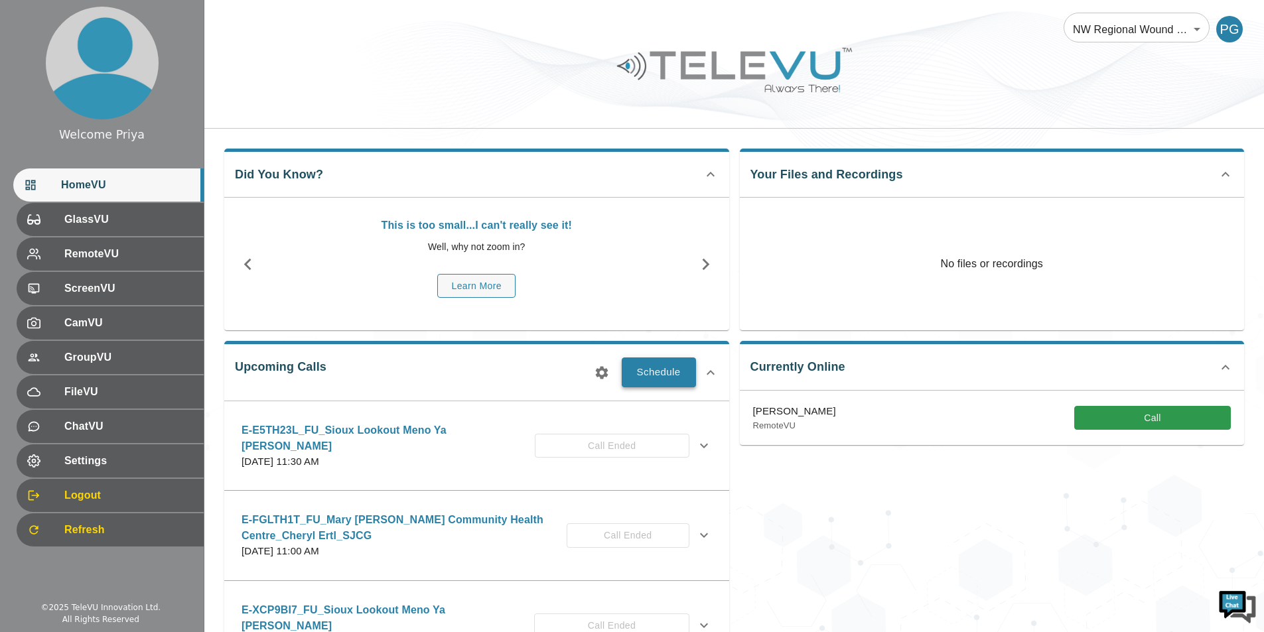
click at [652, 376] on button "Schedule" at bounding box center [659, 372] width 74 height 29
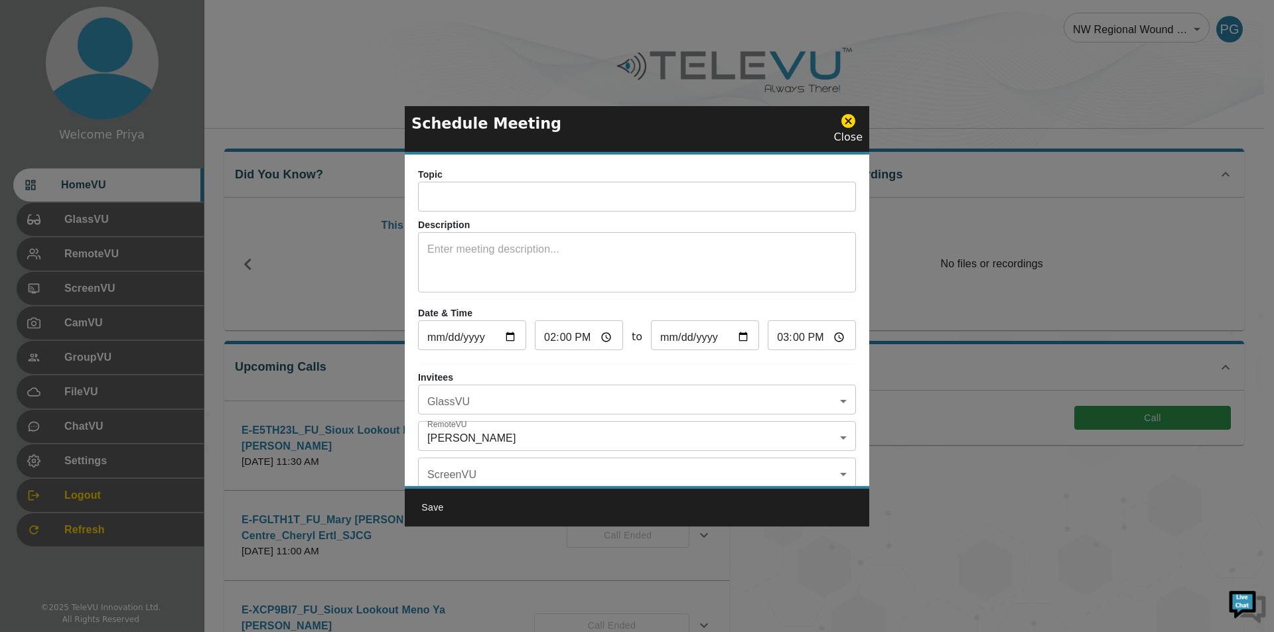
click at [466, 199] on input "text" at bounding box center [637, 198] width 438 height 27
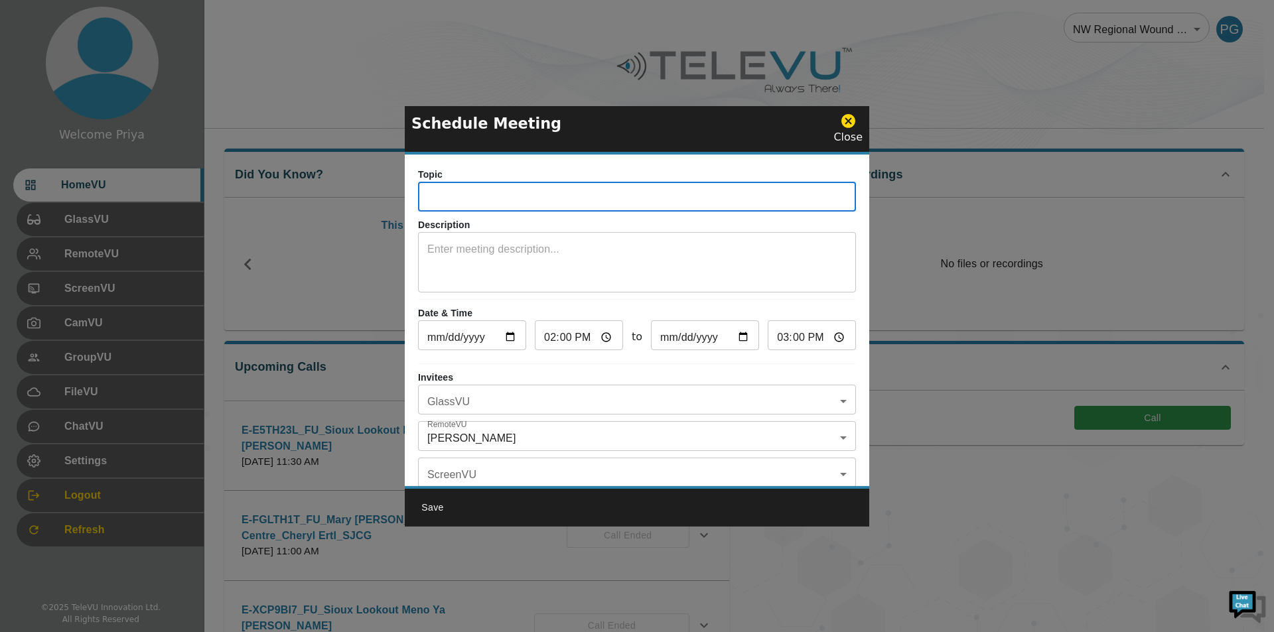
paste input "E-TLD8YFF"
type input "E-TLD8YFF_IN_SiouxLookoutMenoYaWin_Judy_SJCG"
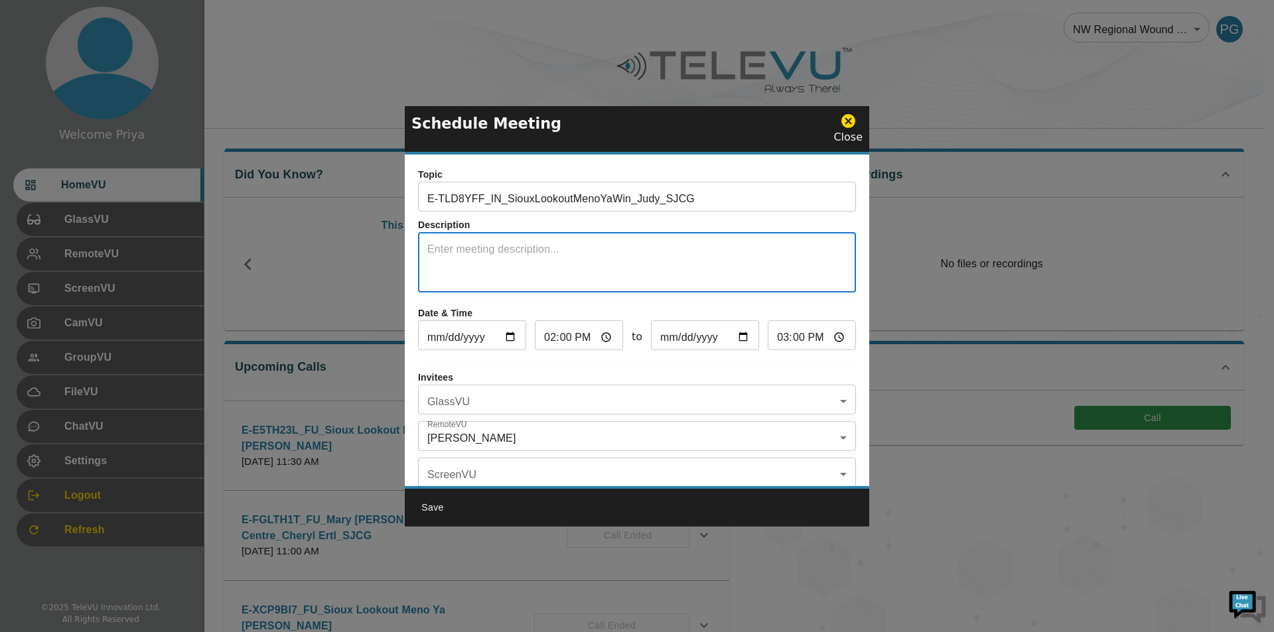
click at [492, 262] on textarea at bounding box center [636, 265] width 419 height 46
type textarea "System 5"
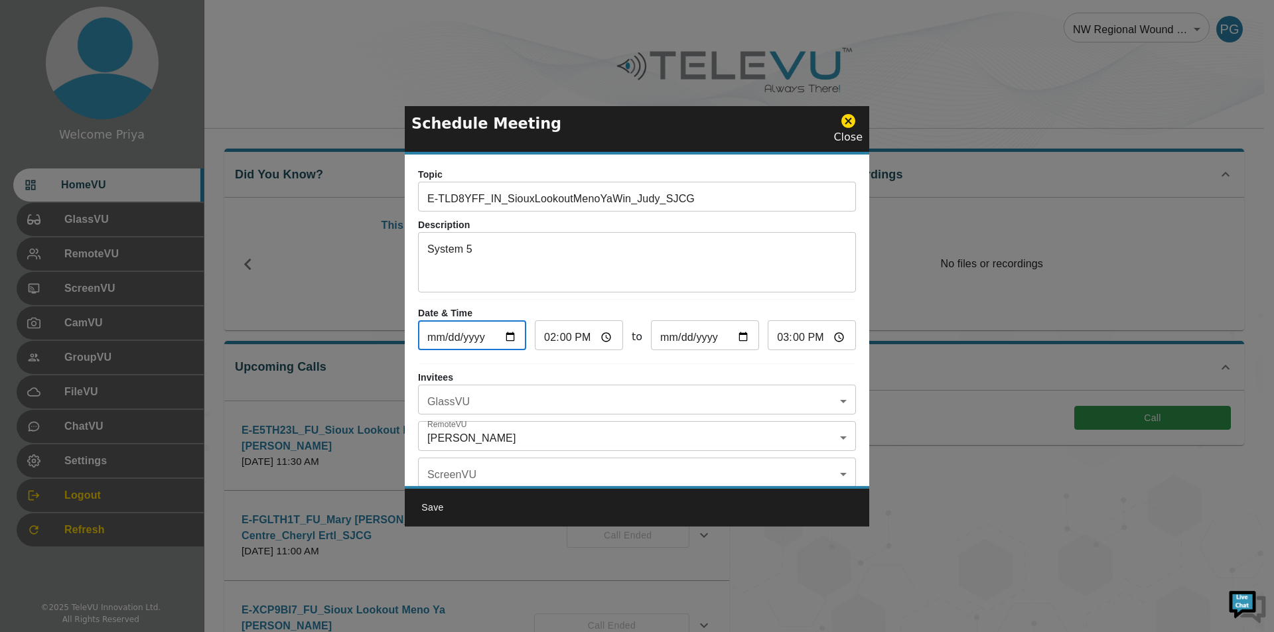
click at [511, 333] on input "[DATE]" at bounding box center [472, 337] width 108 height 27
type input "[DATE]"
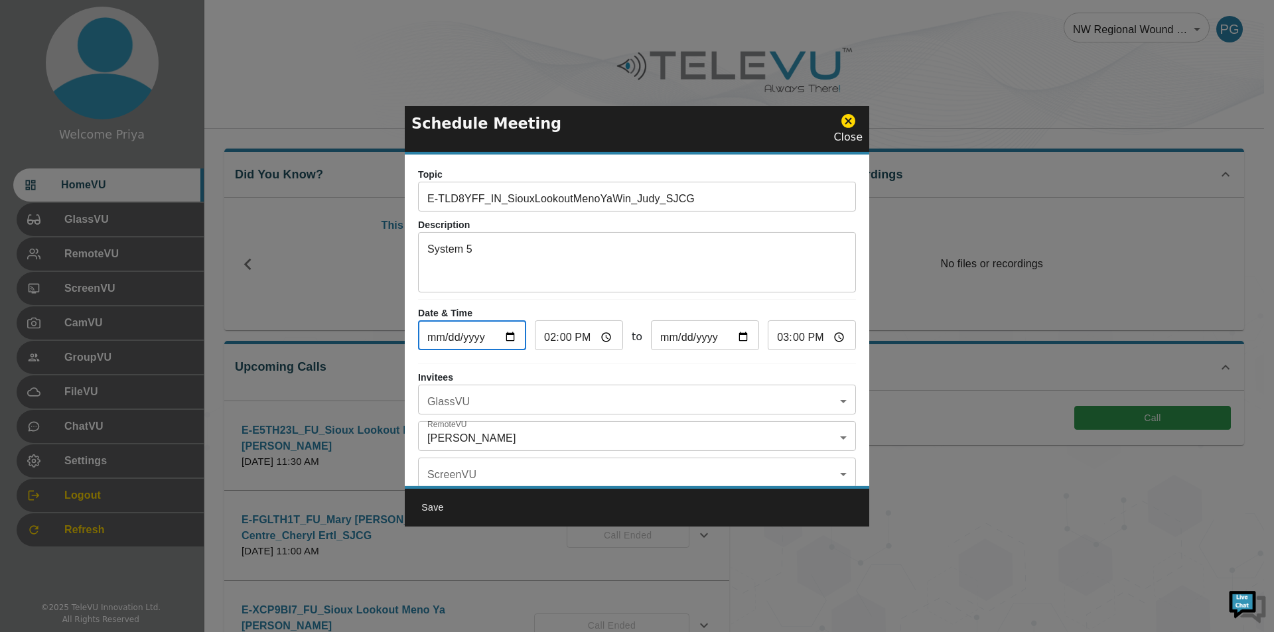
type input "[DATE]"
click at [604, 334] on input "14:00" at bounding box center [579, 337] width 88 height 27
type input "13:00"
type input "14:00"
type input "13:00"
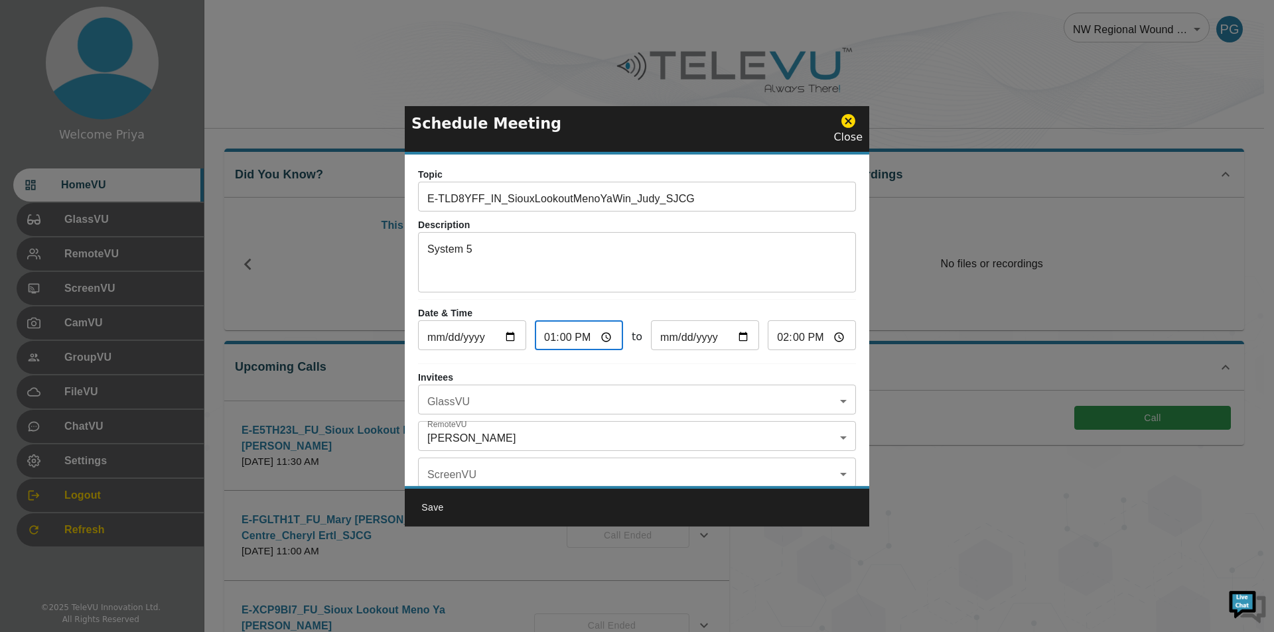
click at [737, 361] on div "Topic E-TLD8YFF_IN_SiouxLookoutMenoYaWin_Judy_SJCG ​ Description System 5 x ​ D…" at bounding box center [637, 321] width 464 height 332
click at [521, 433] on body "Welcome Priya HomeVU GlassVU RemoteVU ScreenVU CamVU GroupVU FileVU ChatVU Sett…" at bounding box center [637, 431] width 1274 height 862
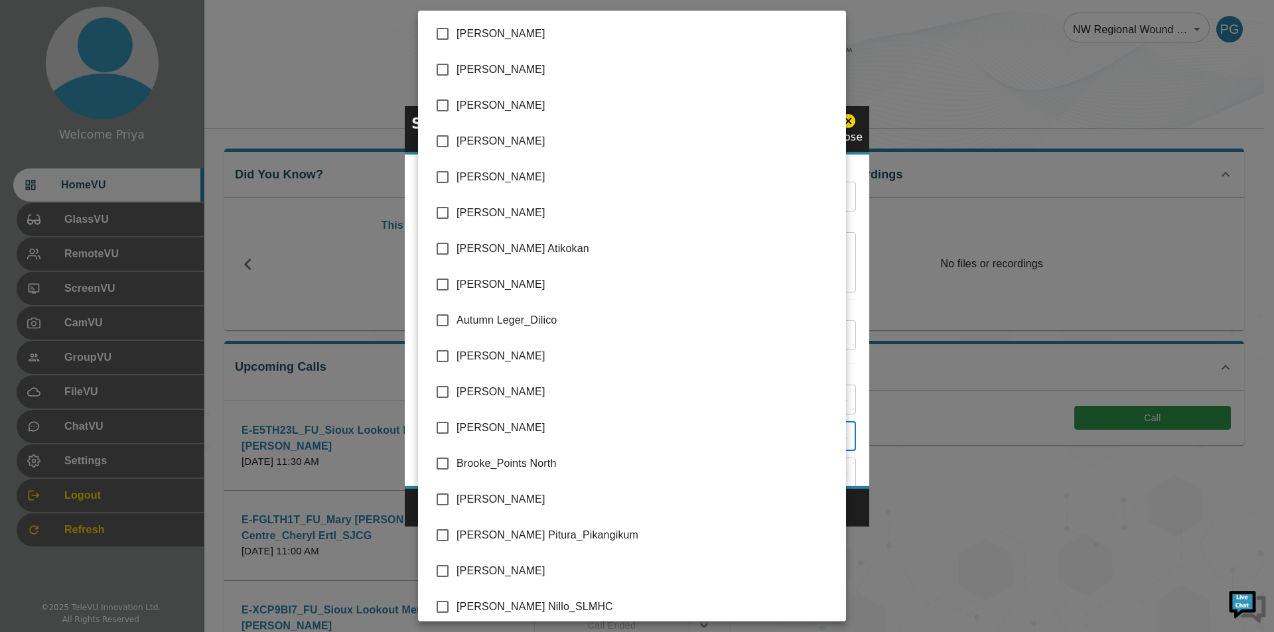
scroll to position [2620, 0]
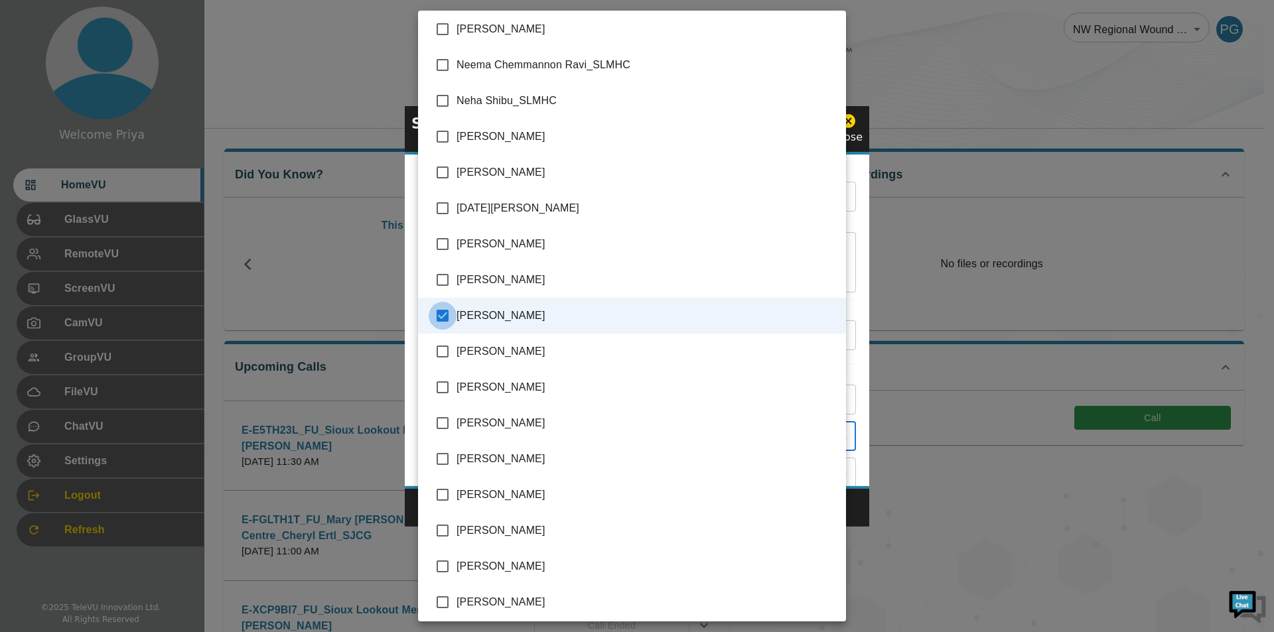
click at [442, 316] on input "checkbox" at bounding box center [443, 316] width 28 height 28
checkbox input "false"
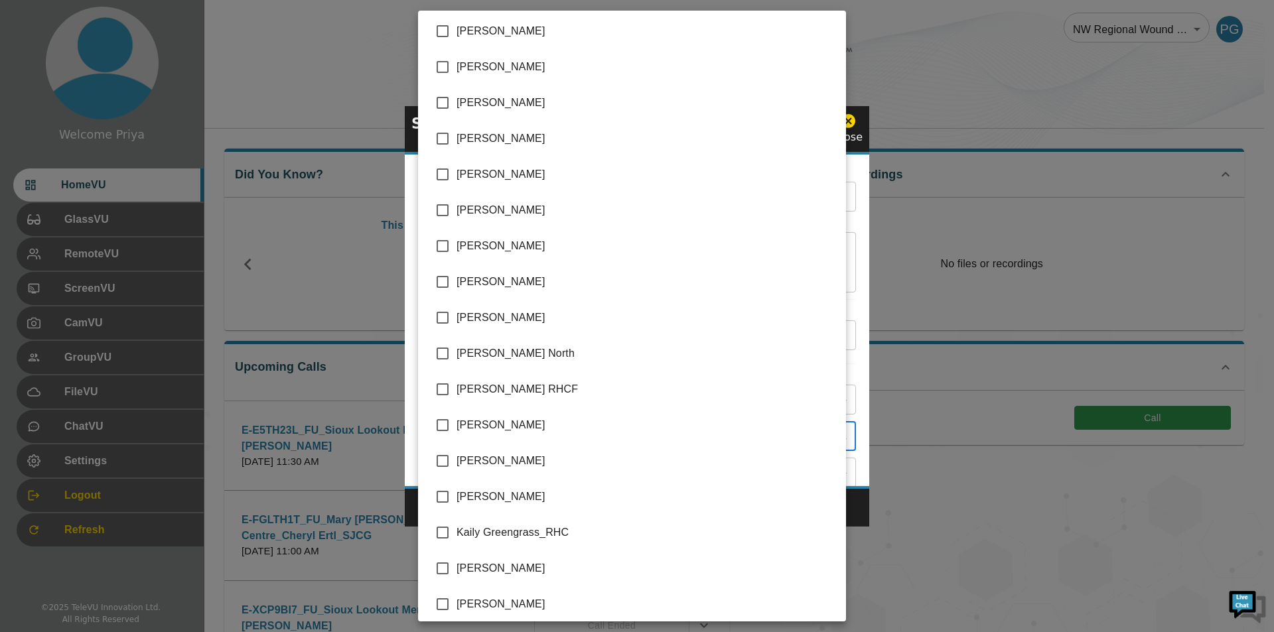
scroll to position [1327, 0]
click at [439, 459] on input "checkbox" at bounding box center [443, 463] width 28 height 28
checkbox input "true"
type input "[PERSON_NAME]"
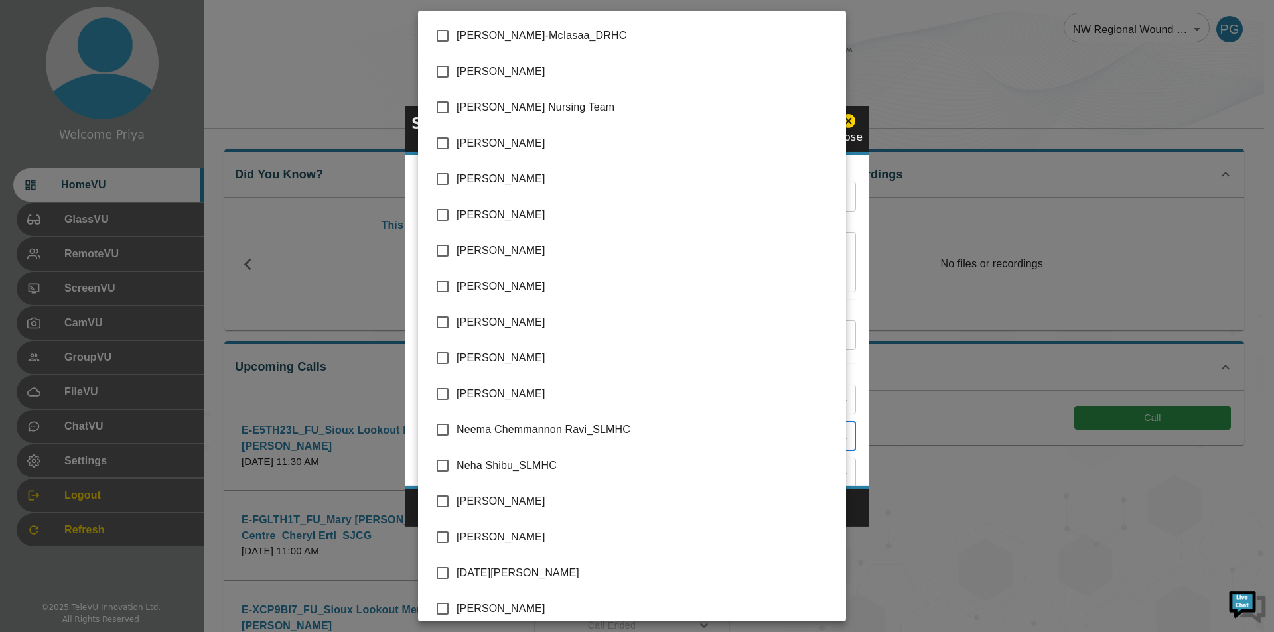
scroll to position [2256, 0]
click at [445, 536] on input "checkbox" at bounding box center [443, 537] width 28 height 28
checkbox input "true"
type input "[PERSON_NAME],[PERSON_NAME]"
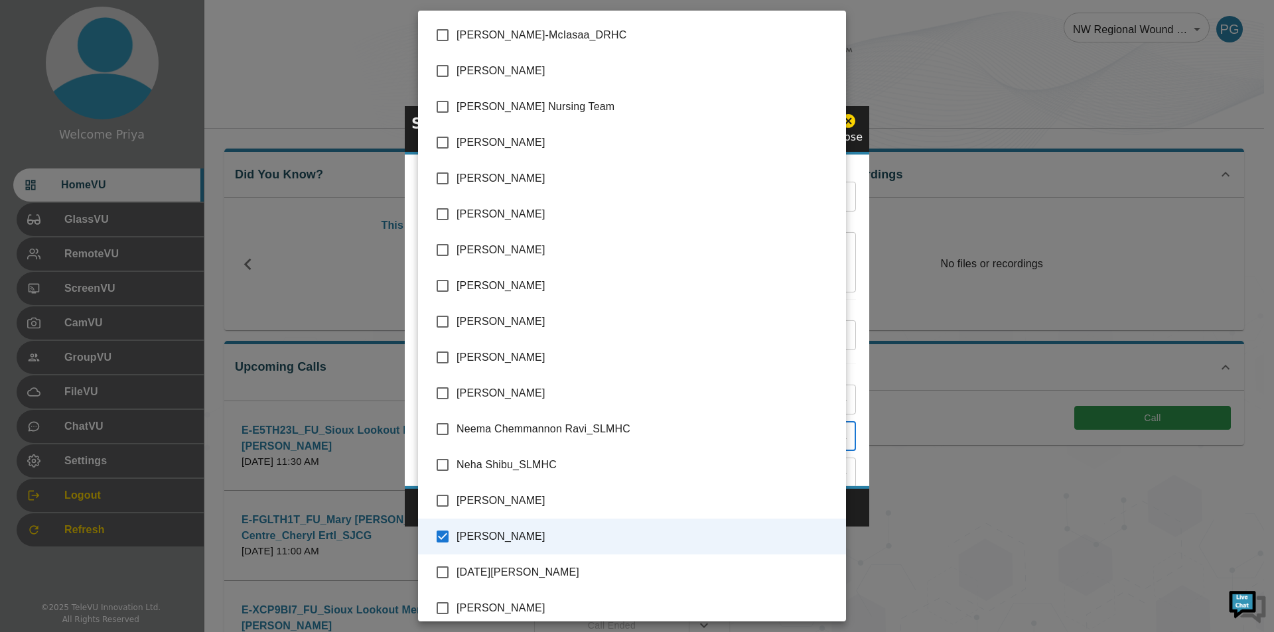
click at [851, 353] on div at bounding box center [637, 316] width 1274 height 632
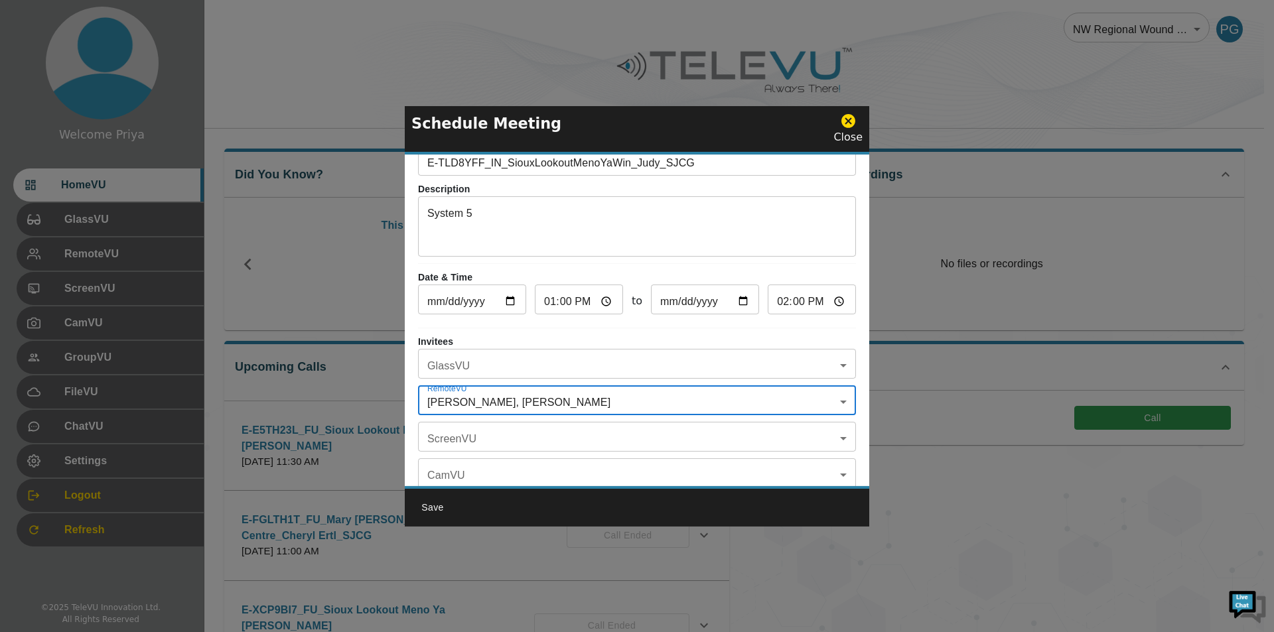
scroll to position [78, 0]
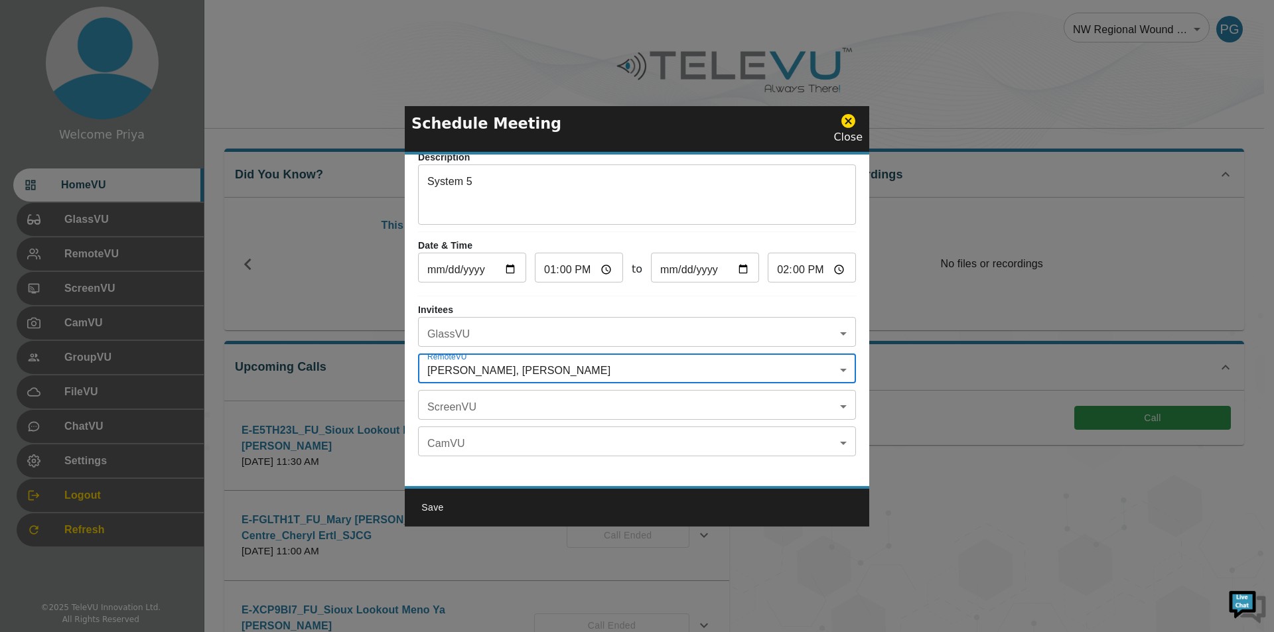
click at [553, 322] on body "Welcome Priya HomeVU GlassVU RemoteVU ScreenVU CamVU GroupVU FileVU ChatVU Sett…" at bounding box center [637, 431] width 1274 height 862
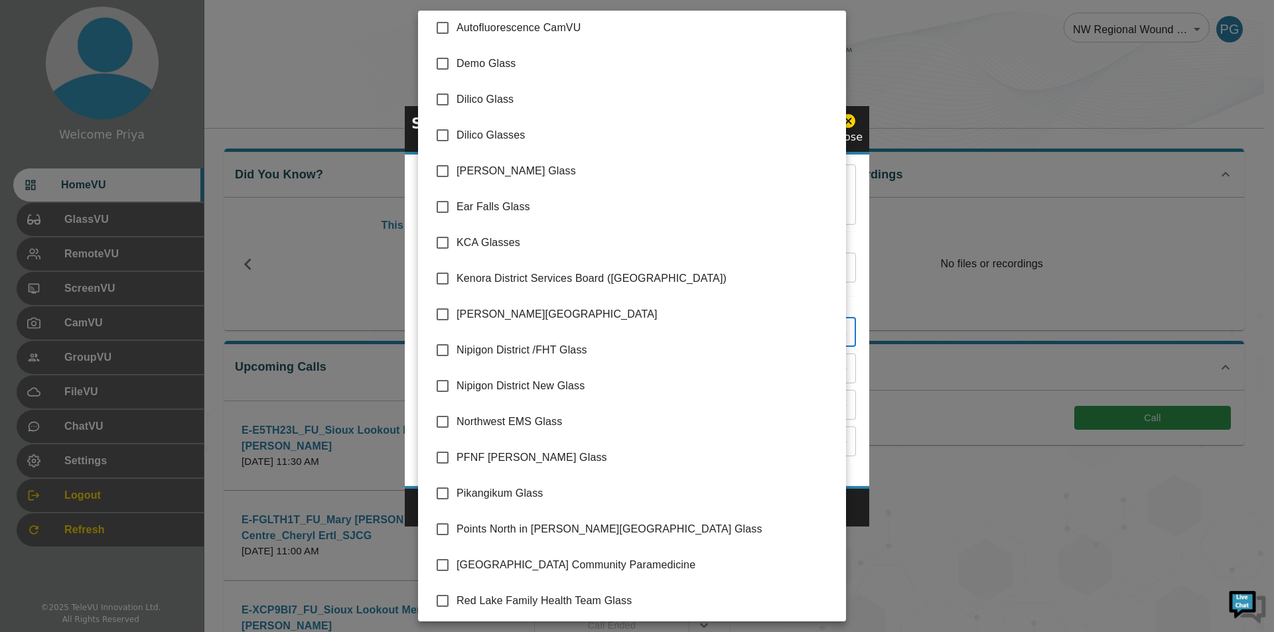
scroll to position [188, 0]
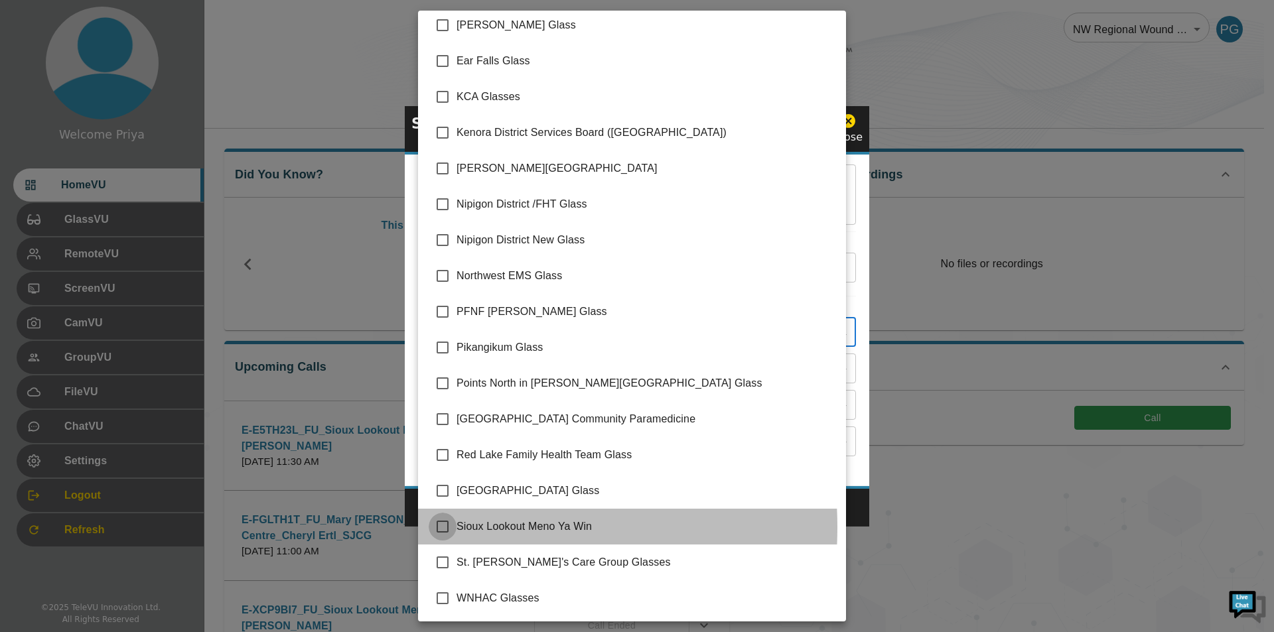
click at [443, 528] on input "checkbox" at bounding box center [443, 527] width 28 height 28
checkbox input "true"
type input "Sioux Lookout Meno Ya Win"
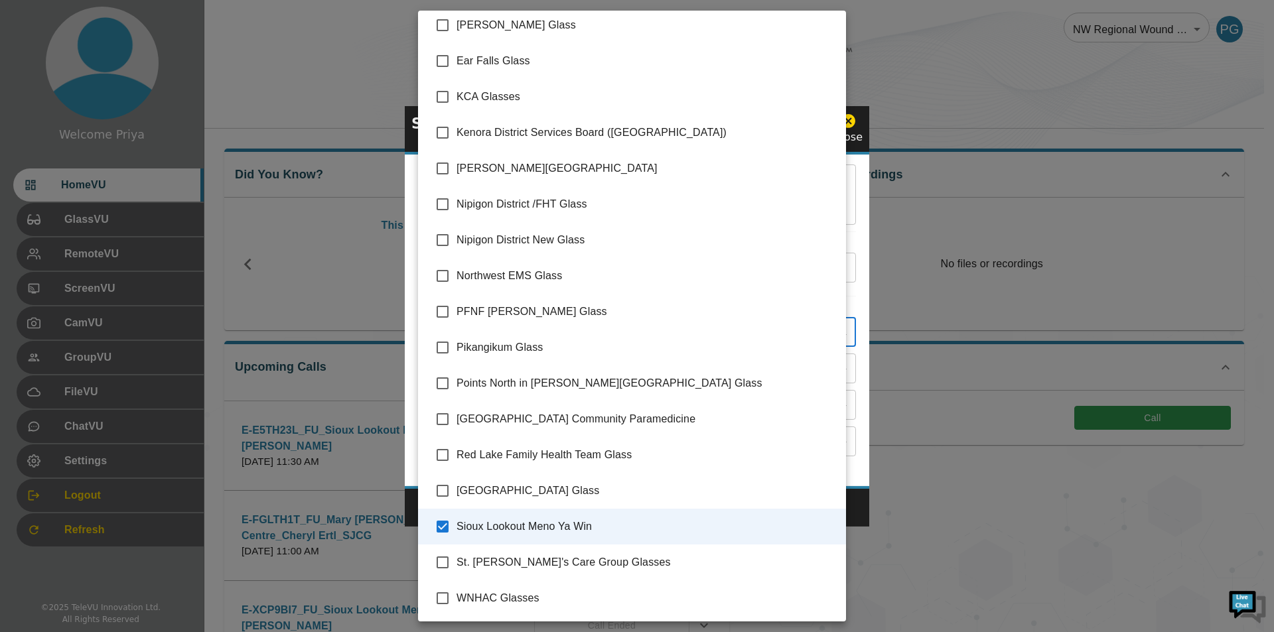
click at [853, 417] on div at bounding box center [637, 316] width 1274 height 632
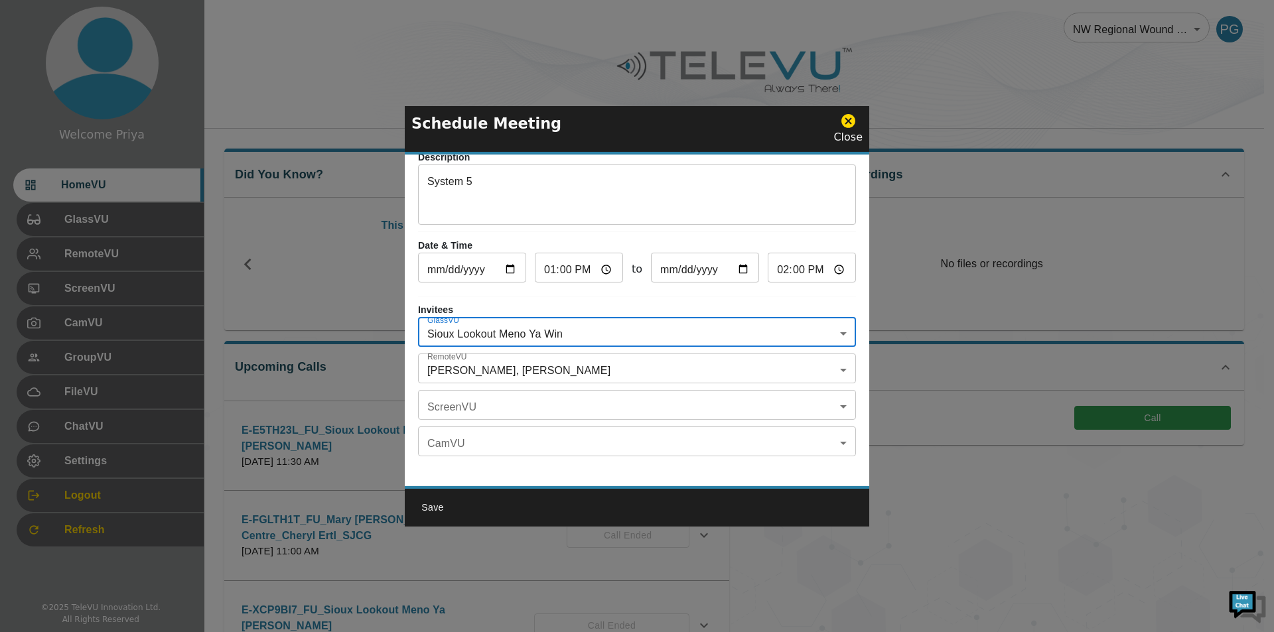
scroll to position [78, 0]
click at [435, 508] on button "Save" at bounding box center [432, 508] width 42 height 25
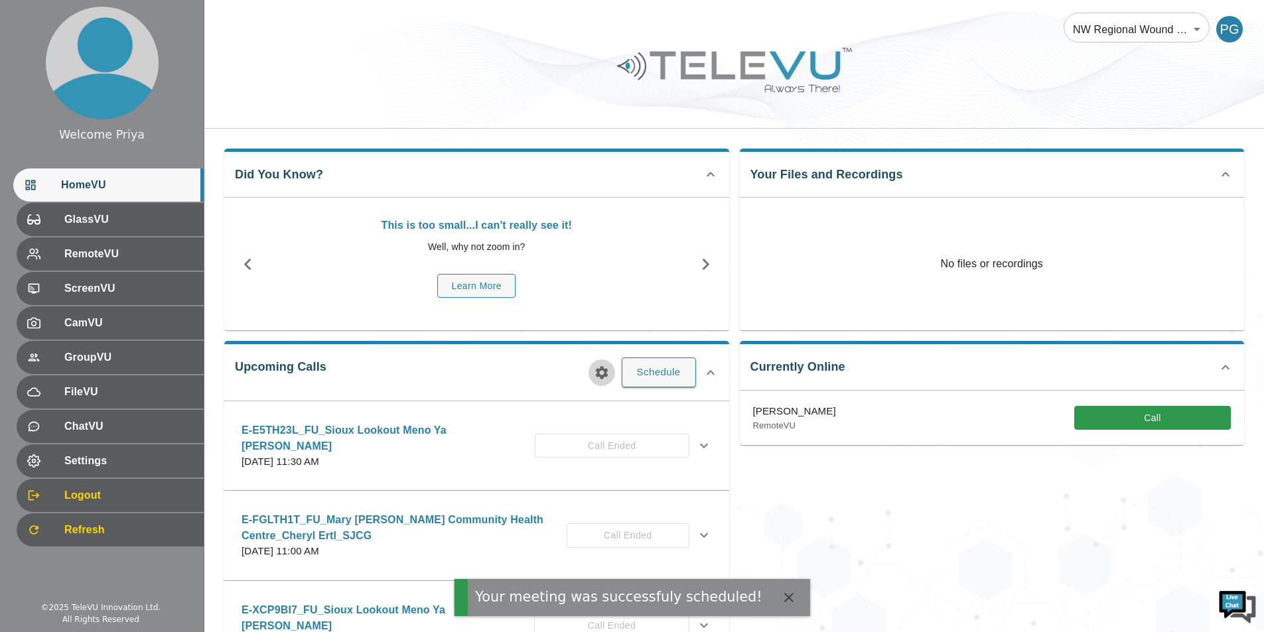
click at [600, 373] on icon "button" at bounding box center [602, 373] width 16 height 16
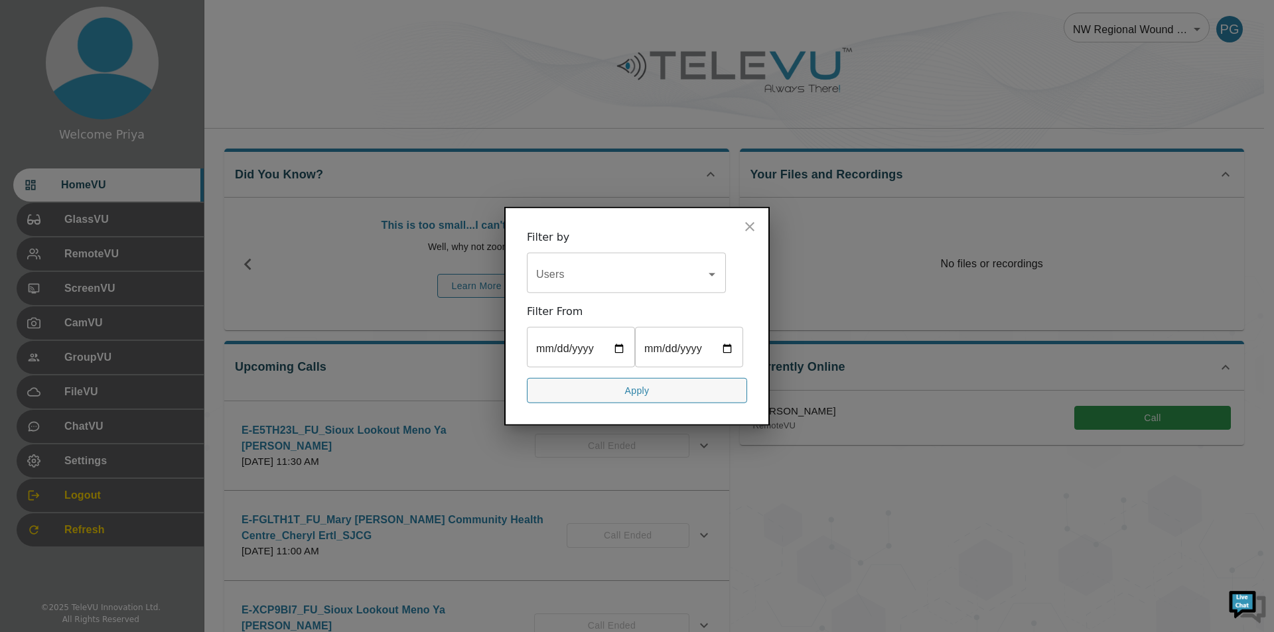
click at [573, 278] on input "Users" at bounding box center [616, 273] width 167 height 25
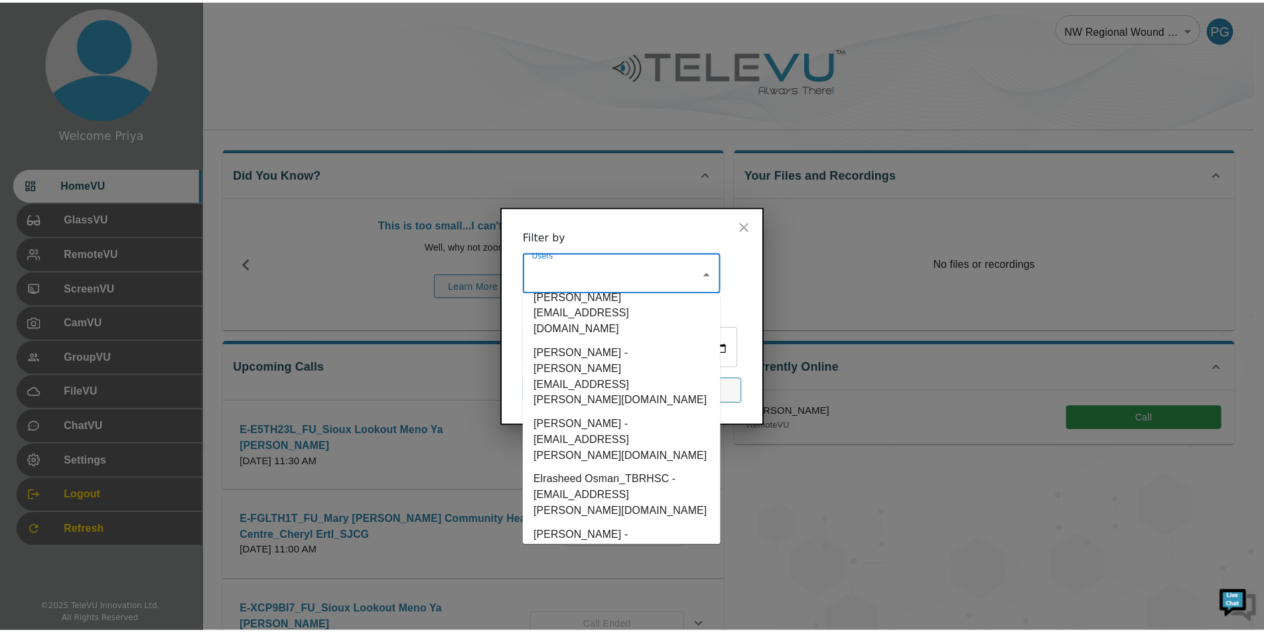
scroll to position [1792, 0]
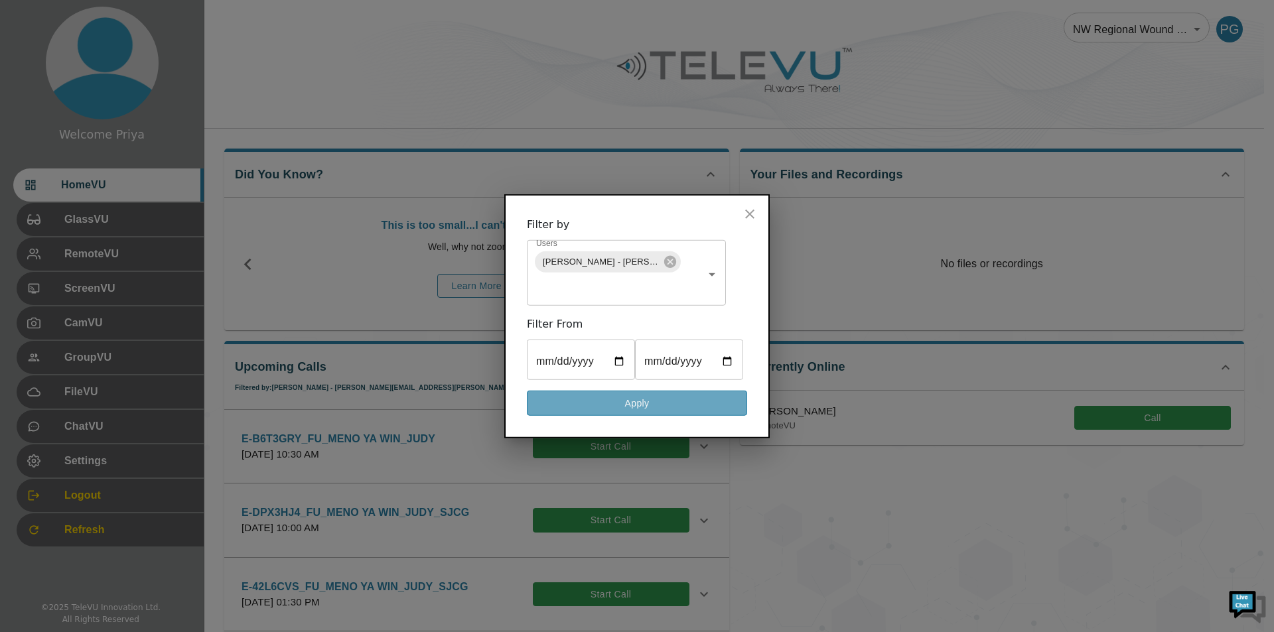
click at [589, 401] on button "Apply" at bounding box center [637, 403] width 220 height 26
click at [589, 401] on div "Upcoming Calls Filtered by: [PERSON_NAME] - [PERSON_NAME][EMAIL_ADDRESS][PERSON…" at bounding box center [476, 513] width 505 height 344
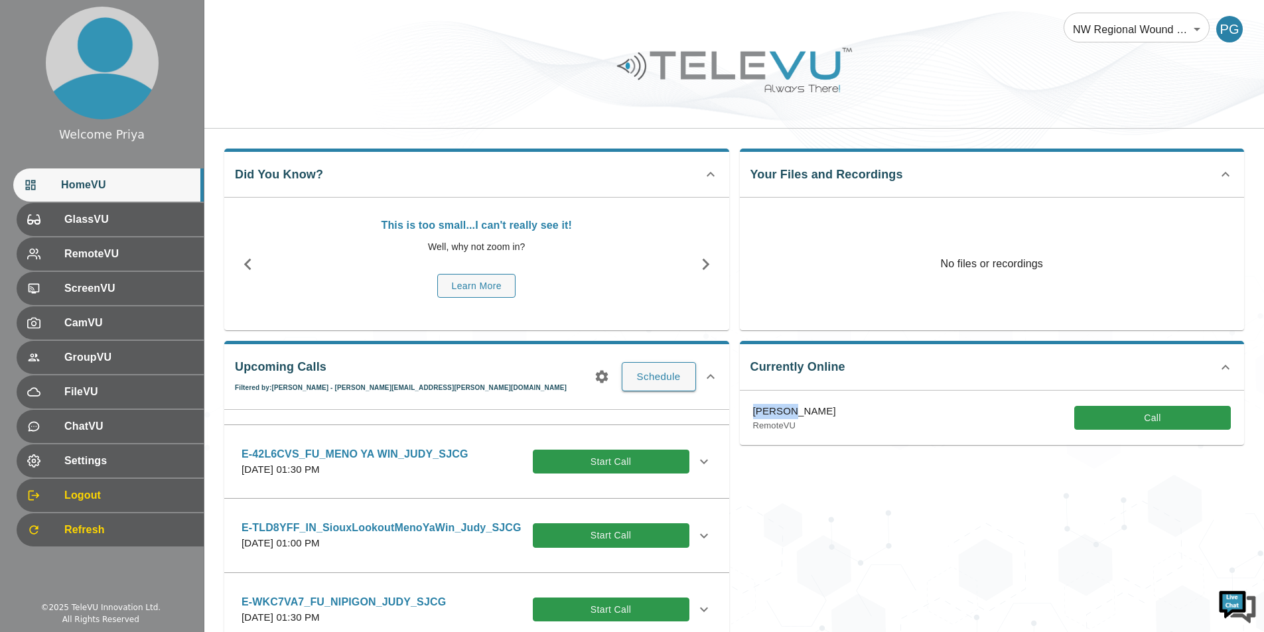
scroll to position [199, 0]
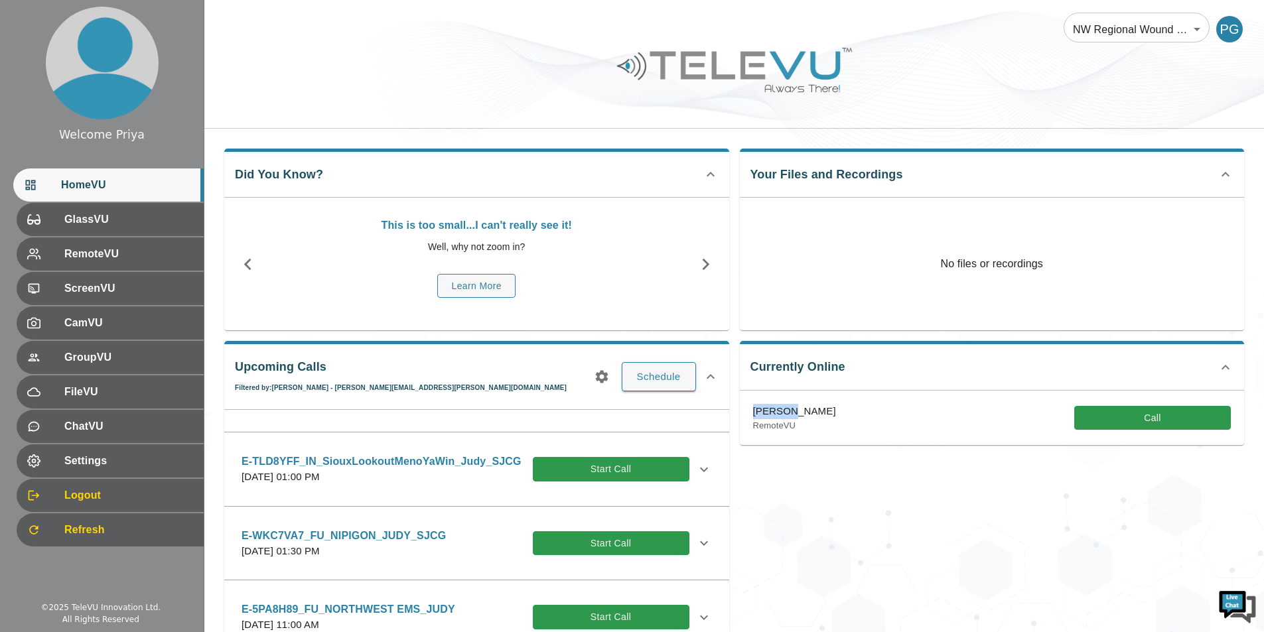
click at [700, 472] on icon at bounding box center [704, 469] width 8 height 5
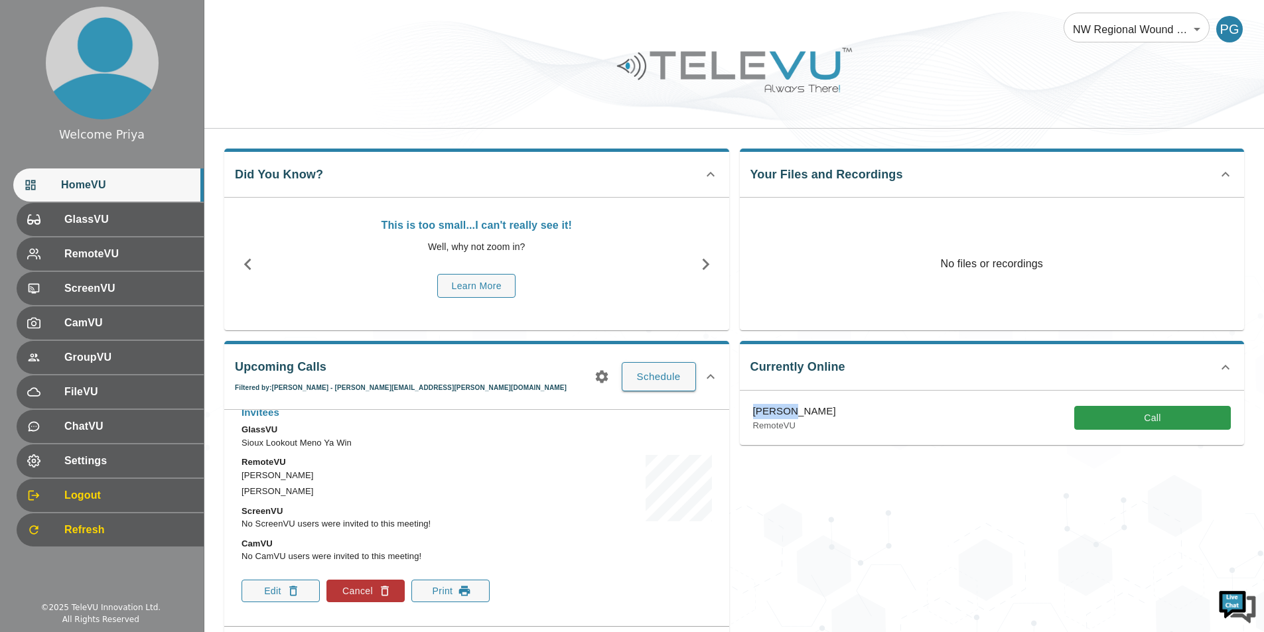
scroll to position [332, 0]
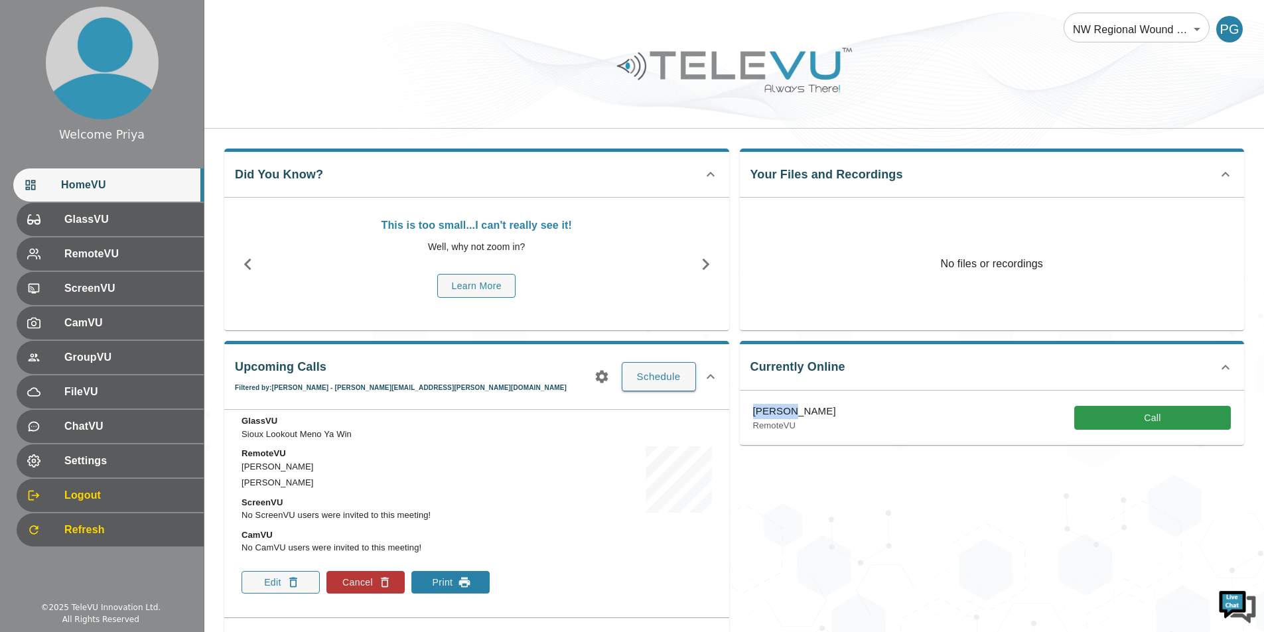
click at [439, 582] on button "Print" at bounding box center [450, 582] width 78 height 23
